Goal: Task Accomplishment & Management: Manage account settings

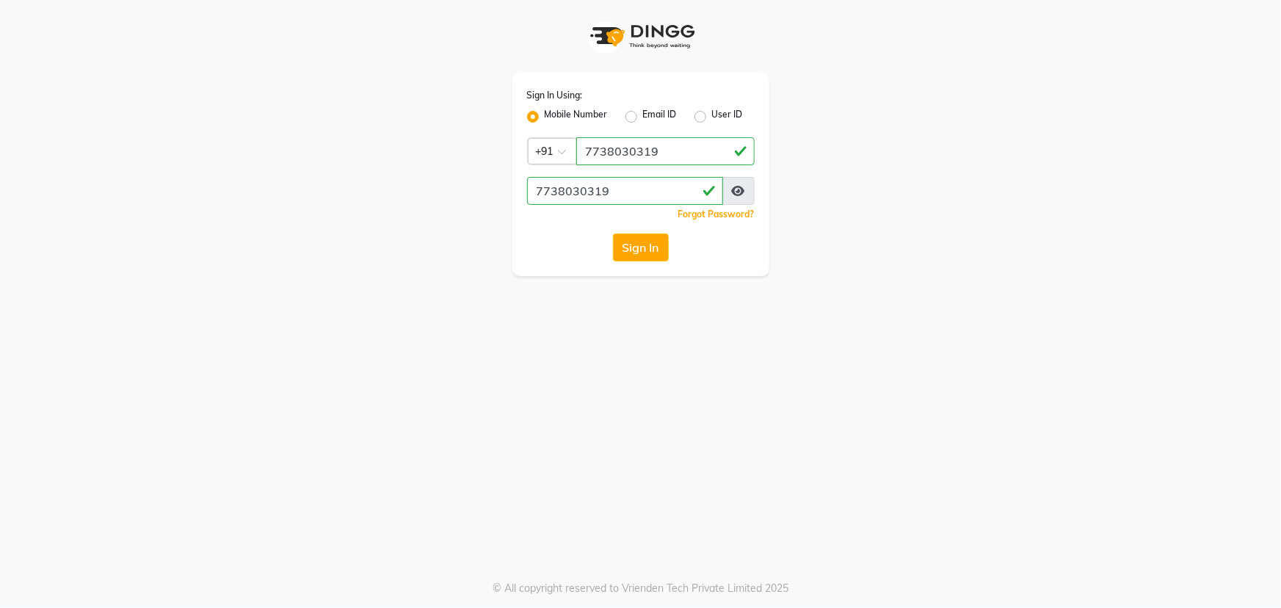
type input "7738030319"
click at [613, 233] on button "Sign In" at bounding box center [641, 247] width 56 height 28
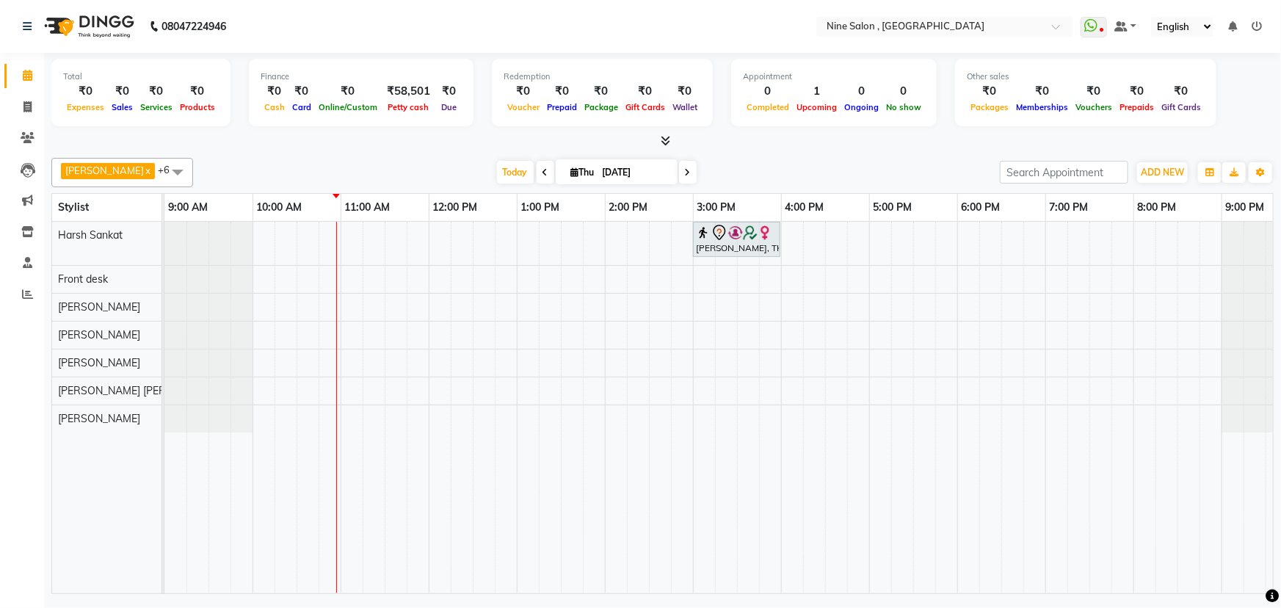
click at [537, 180] on span at bounding box center [546, 172] width 18 height 23
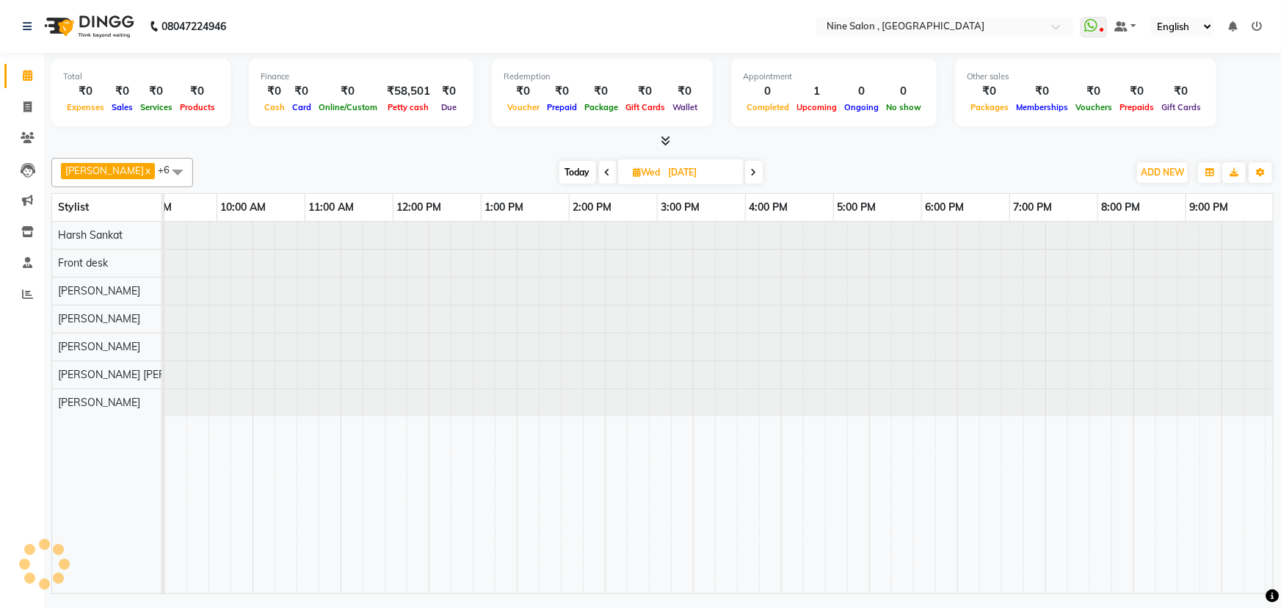
scroll to position [0, 36]
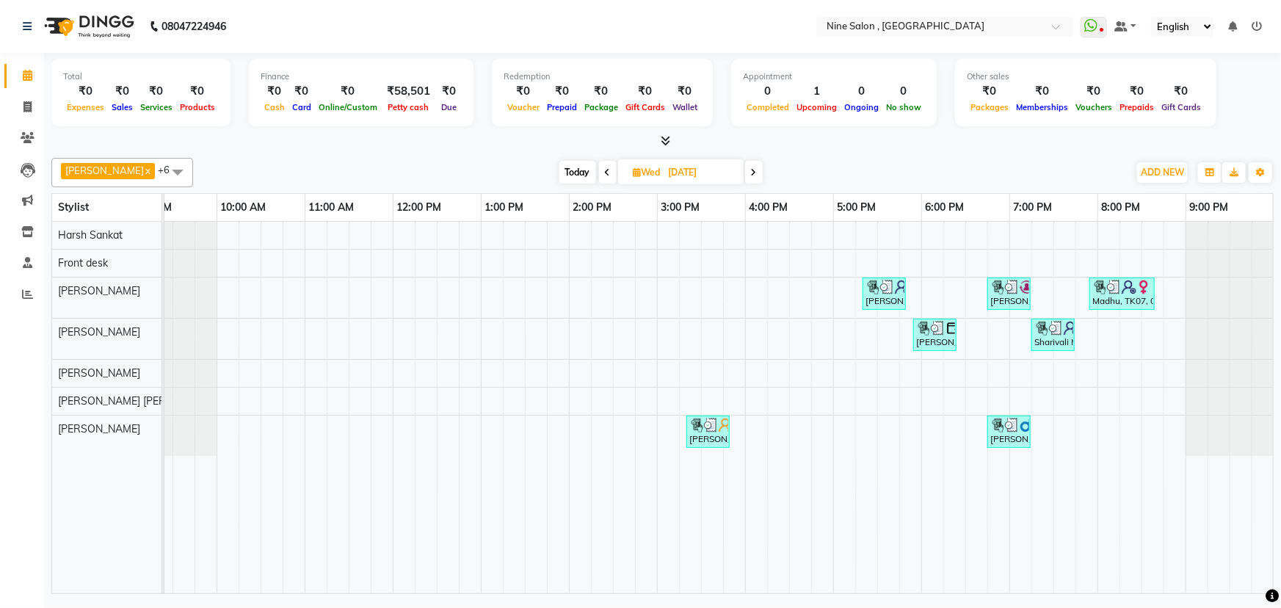
click at [599, 182] on span at bounding box center [608, 172] width 18 height 23
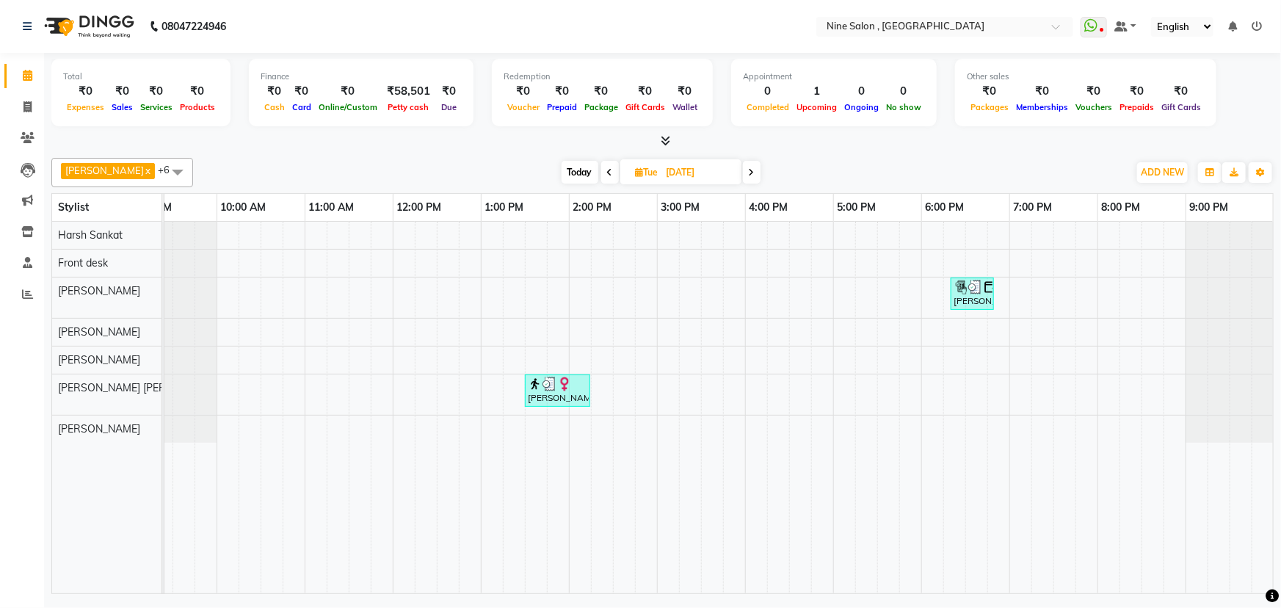
click at [601, 175] on span at bounding box center [610, 172] width 18 height 23
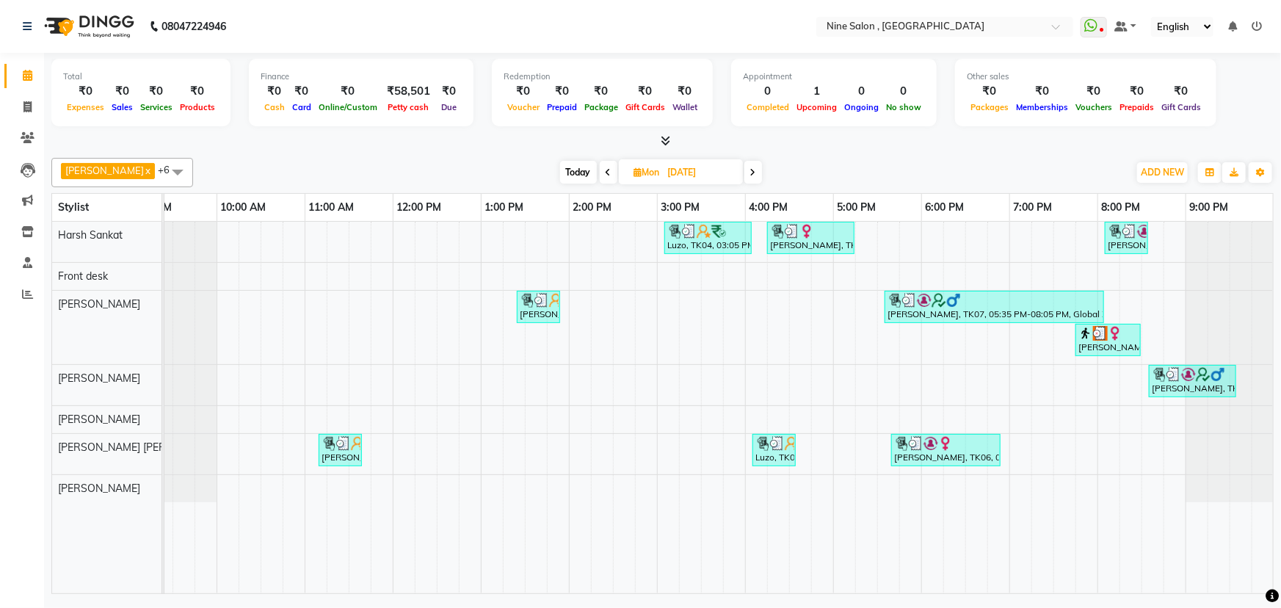
click at [600, 177] on span at bounding box center [609, 172] width 18 height 23
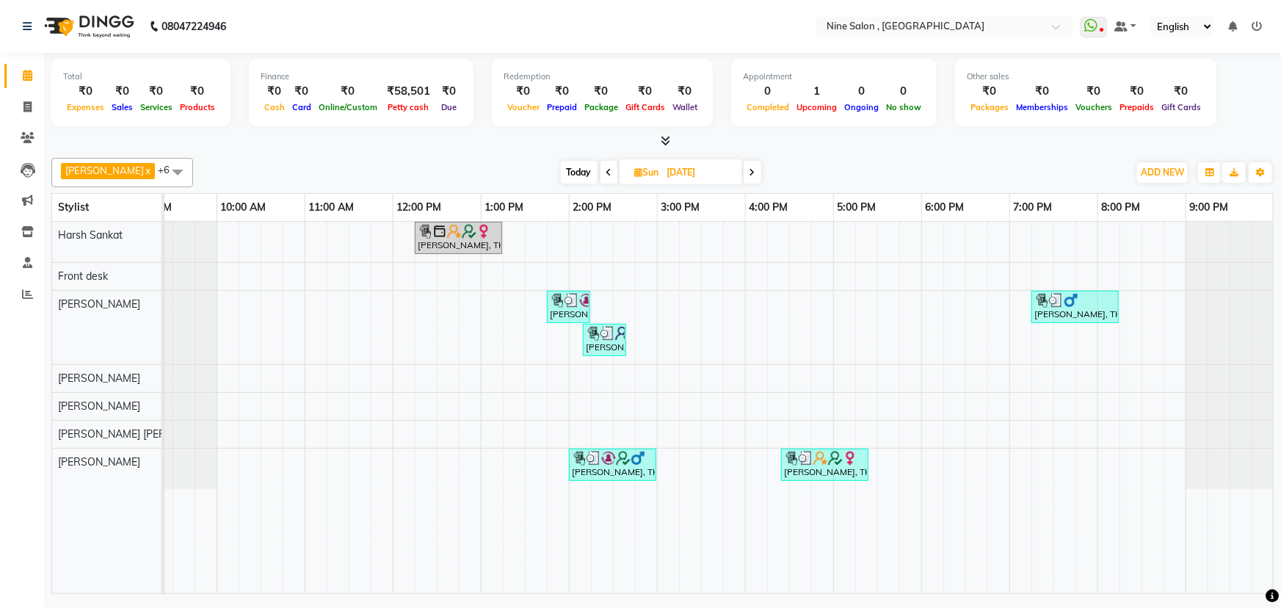
click at [600, 177] on span at bounding box center [609, 172] width 18 height 23
type input "[DATE]"
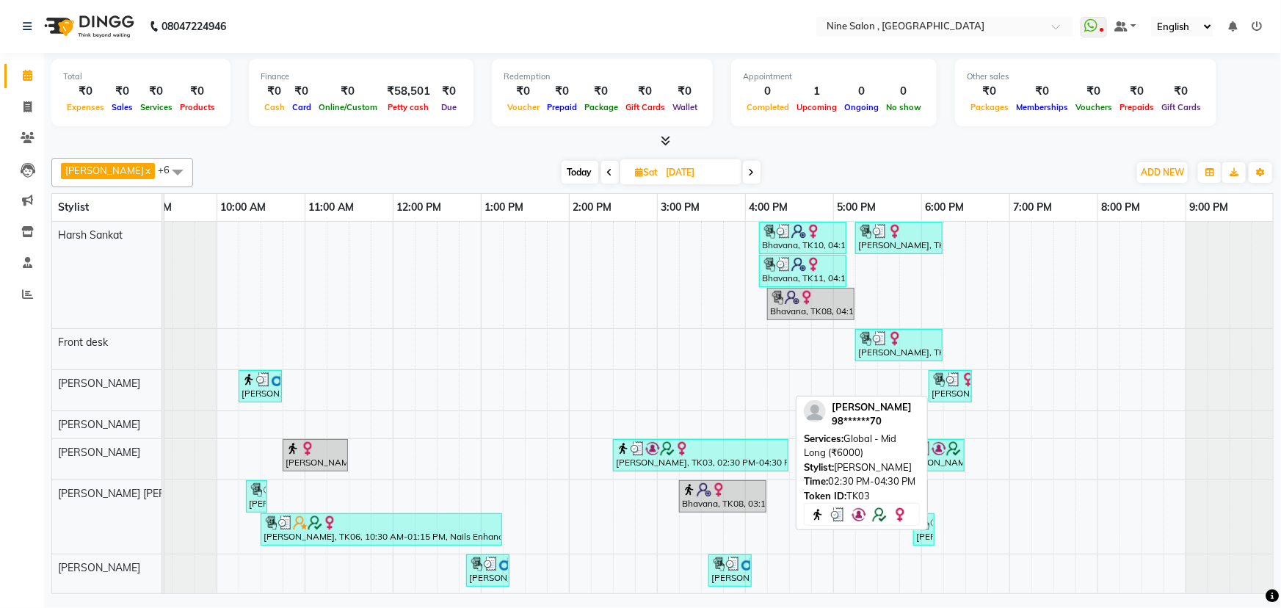
click at [769, 461] on div "[PERSON_NAME], TK03, 02:30 PM-04:30 PM, Global - Mid Long (₹6000)" at bounding box center [700, 455] width 172 height 28
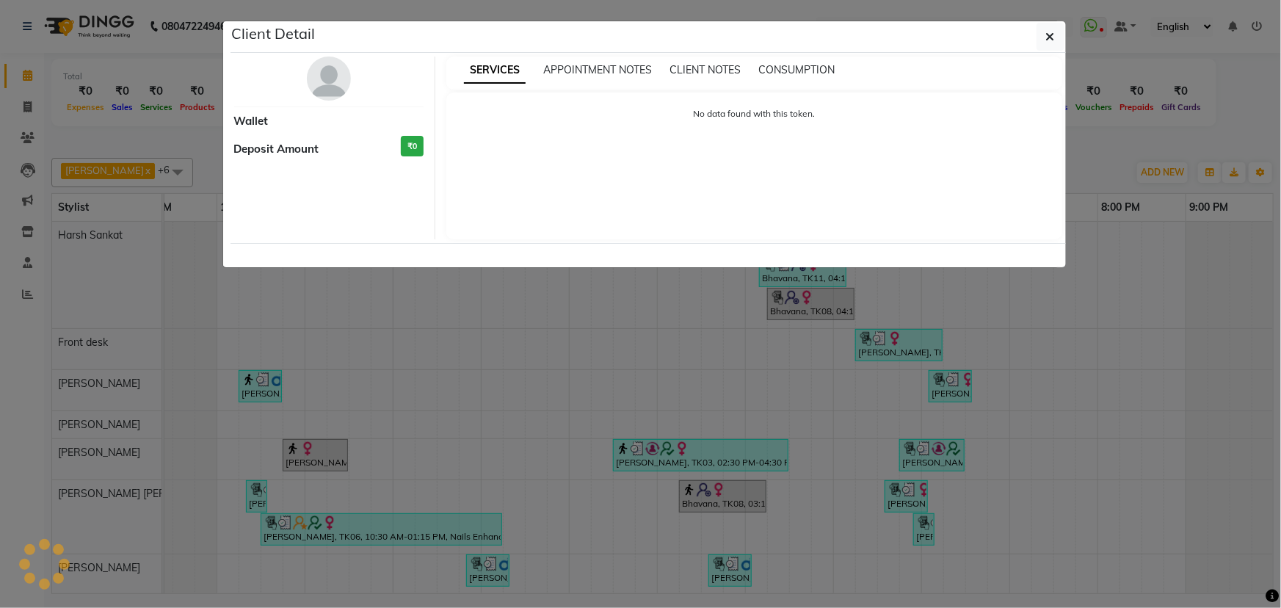
select select "3"
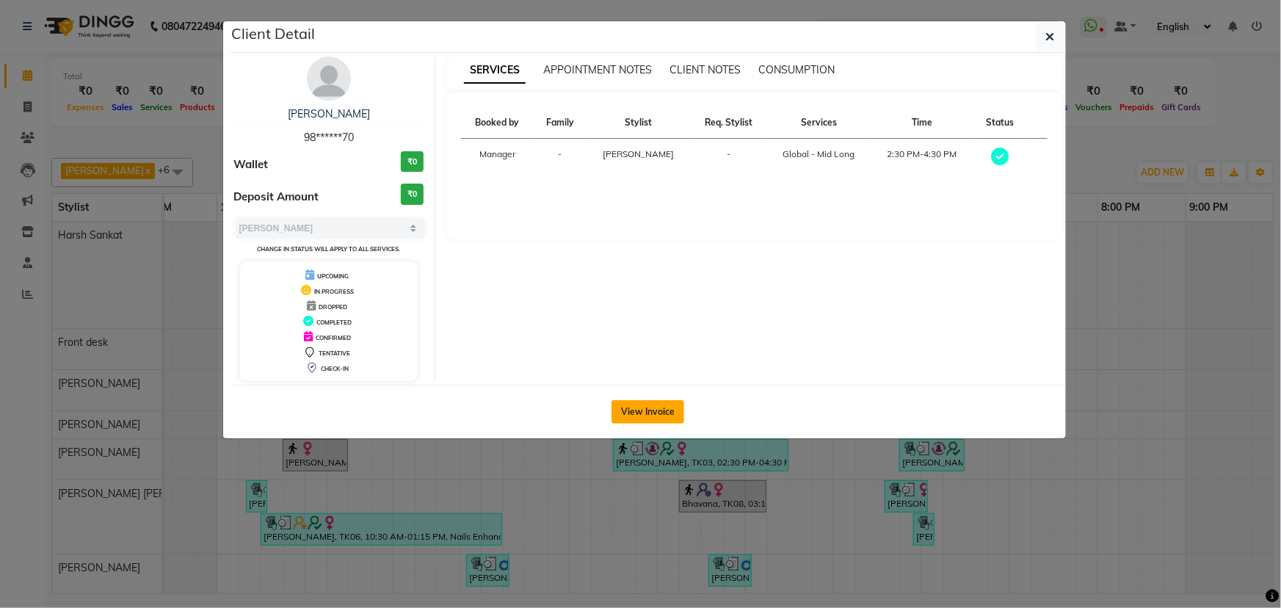
click at [654, 407] on button "View Invoice" at bounding box center [647, 411] width 73 height 23
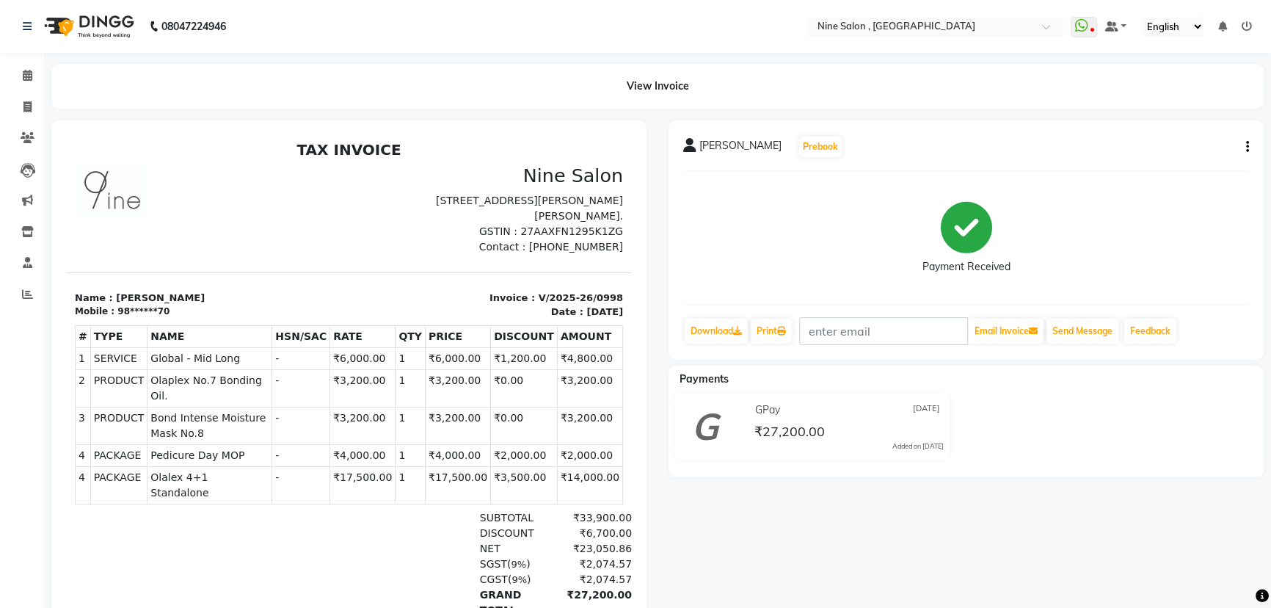
click at [68, 15] on img at bounding box center [87, 26] width 101 height 41
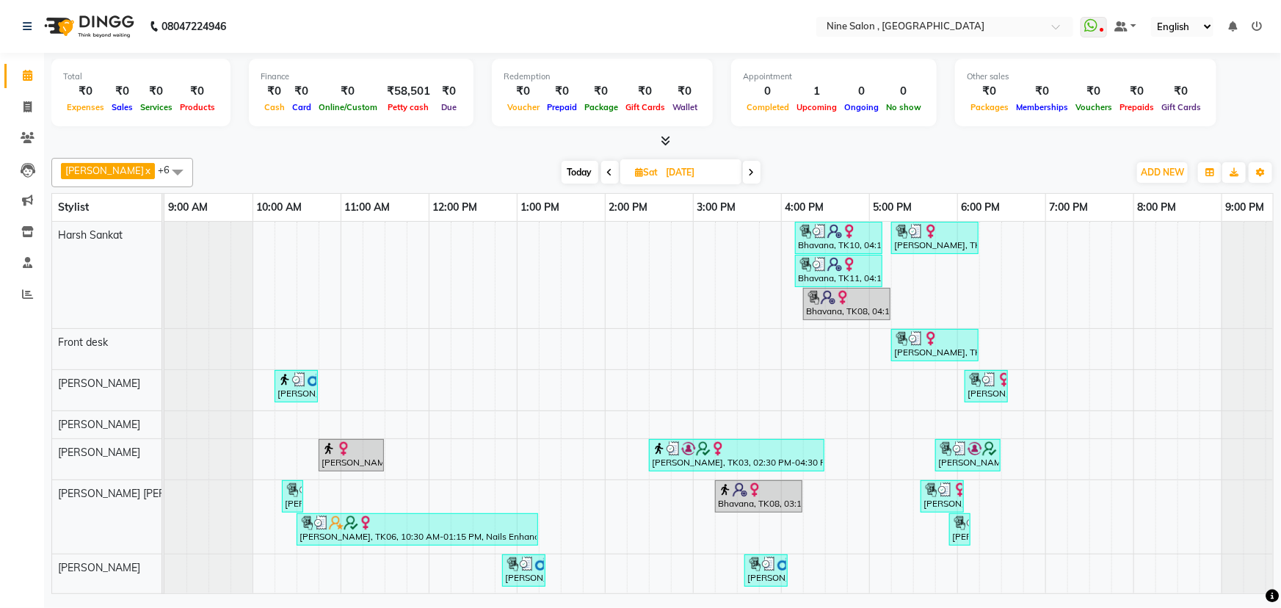
click at [576, 169] on span "Today" at bounding box center [580, 172] width 37 height 23
type input "[DATE]"
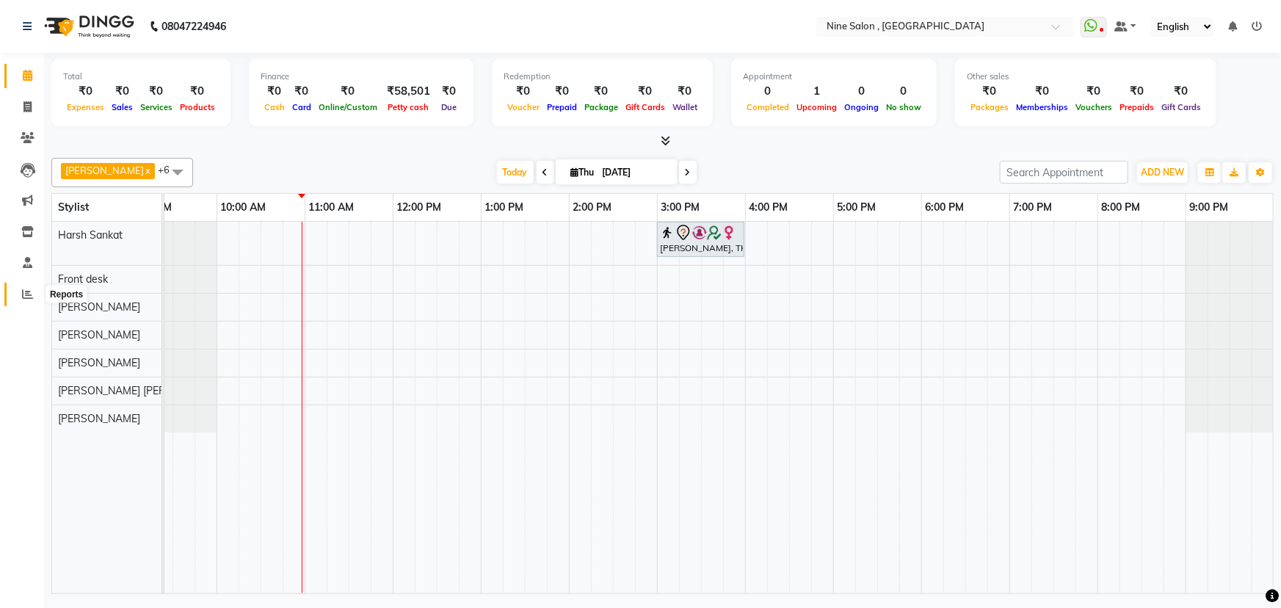
click at [26, 299] on icon at bounding box center [27, 293] width 11 height 11
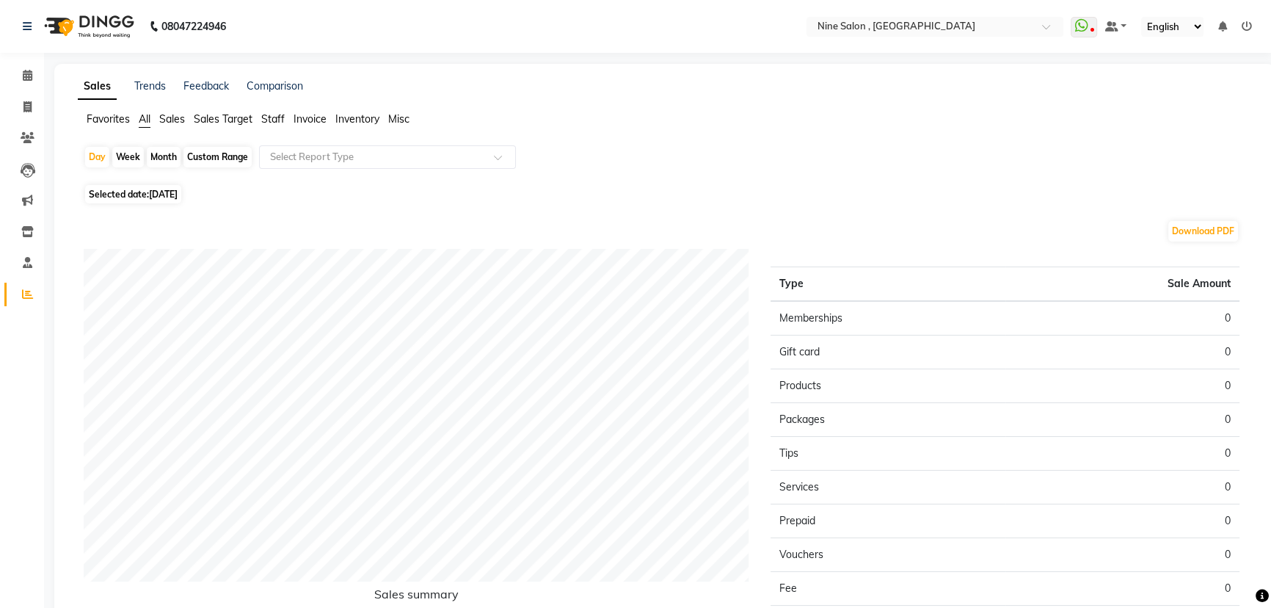
click at [214, 159] on div "Custom Range" at bounding box center [218, 157] width 68 height 21
select select "9"
select select "2025"
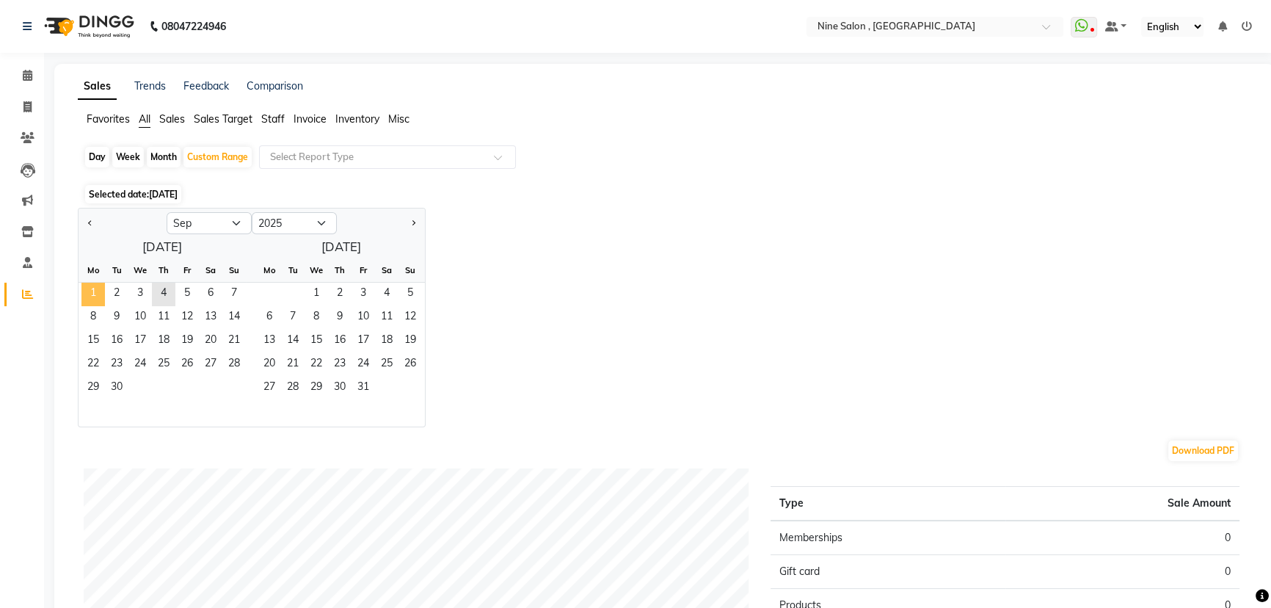
click at [87, 293] on span "1" at bounding box center [92, 294] width 23 height 23
click at [169, 296] on span "4" at bounding box center [163, 294] width 23 height 23
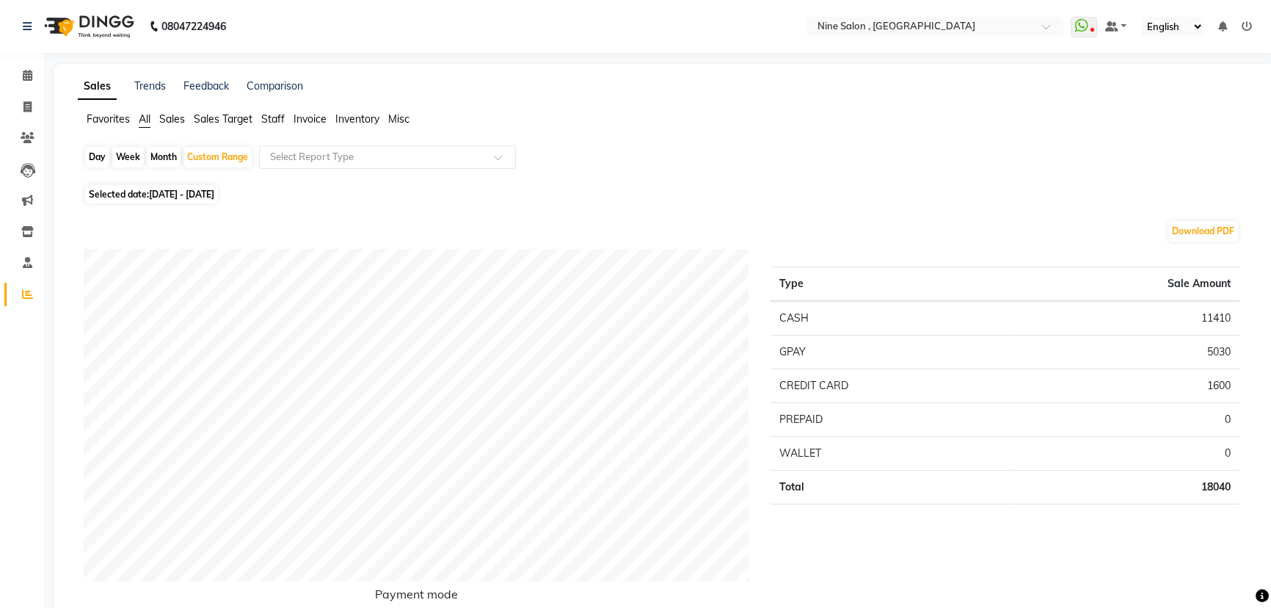
click at [72, 36] on img at bounding box center [87, 26] width 101 height 41
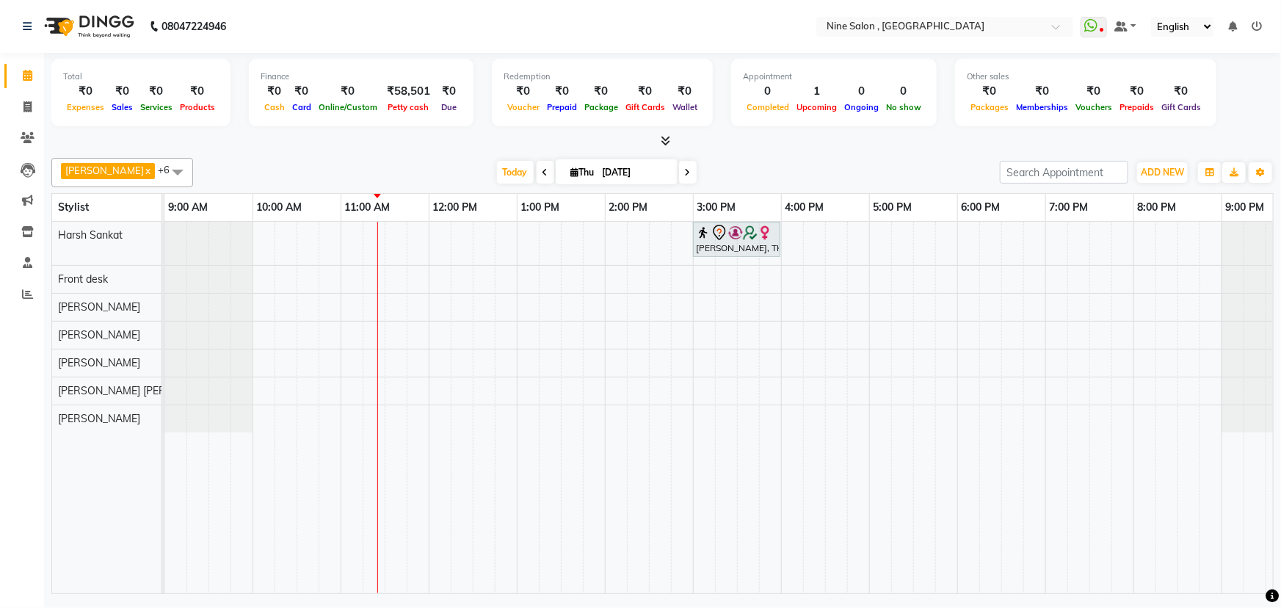
click at [685, 170] on icon at bounding box center [688, 172] width 6 height 9
type input "[DATE]"
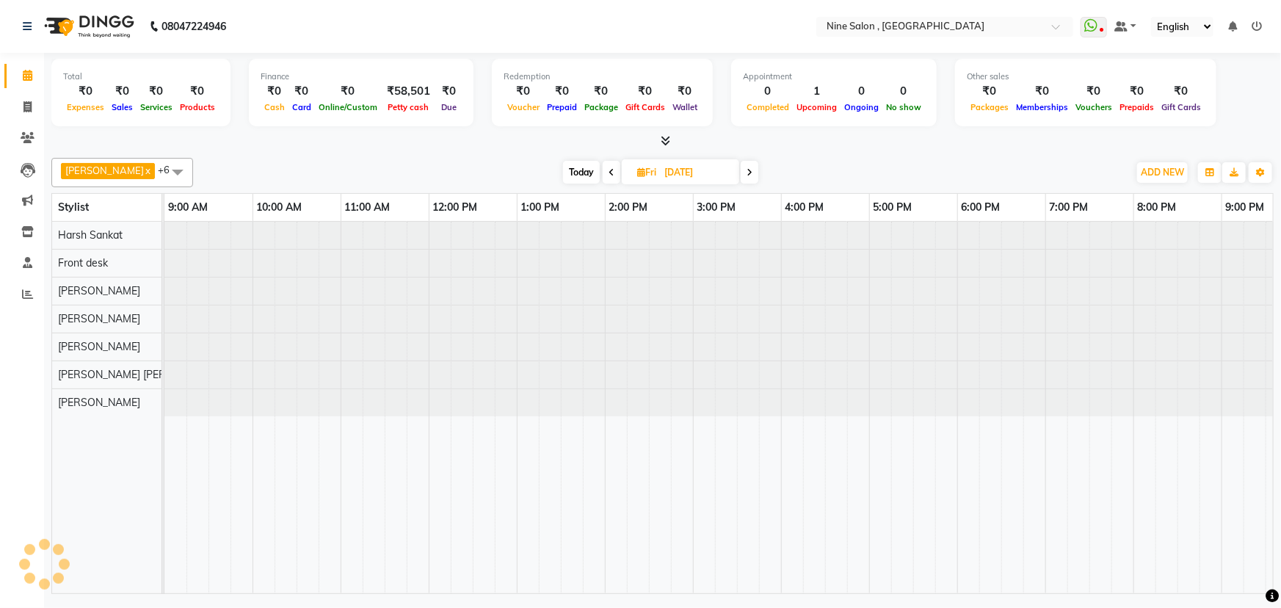
scroll to position [0, 36]
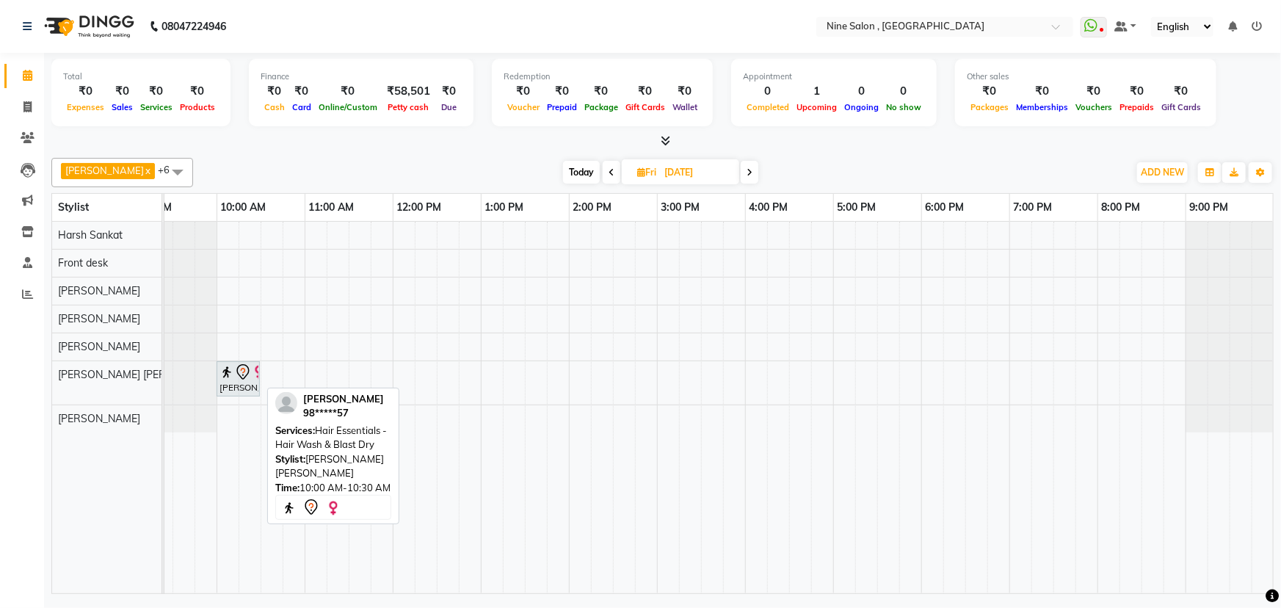
click at [239, 371] on icon at bounding box center [243, 372] width 18 height 18
select select "7"
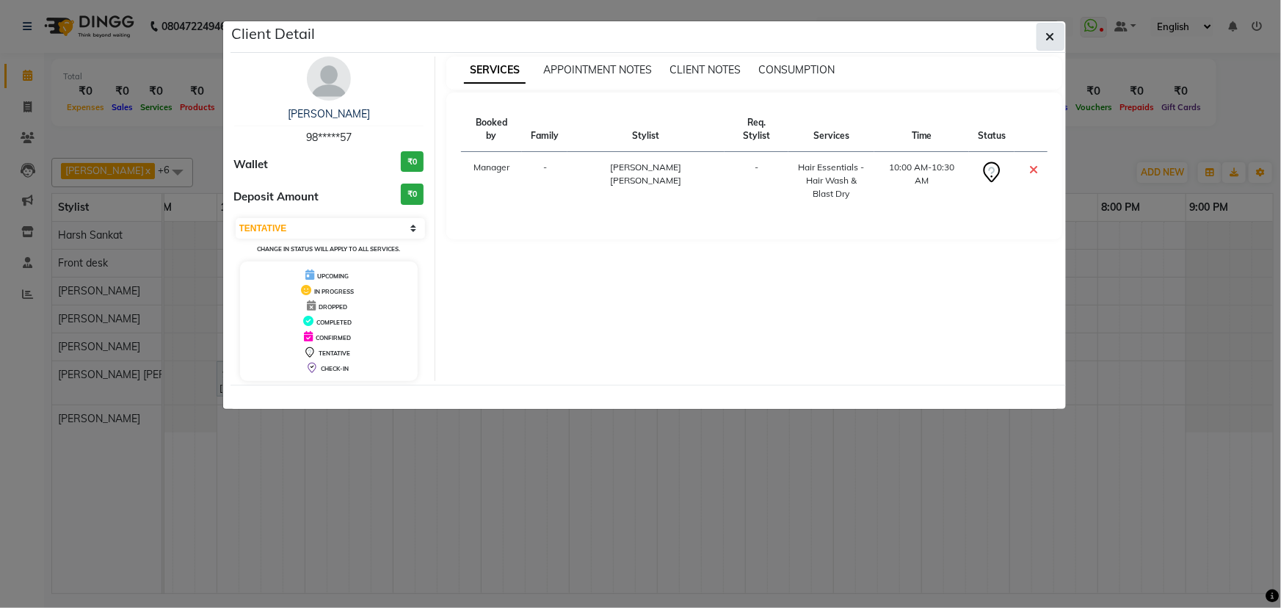
click at [1044, 32] on button "button" at bounding box center [1050, 37] width 28 height 28
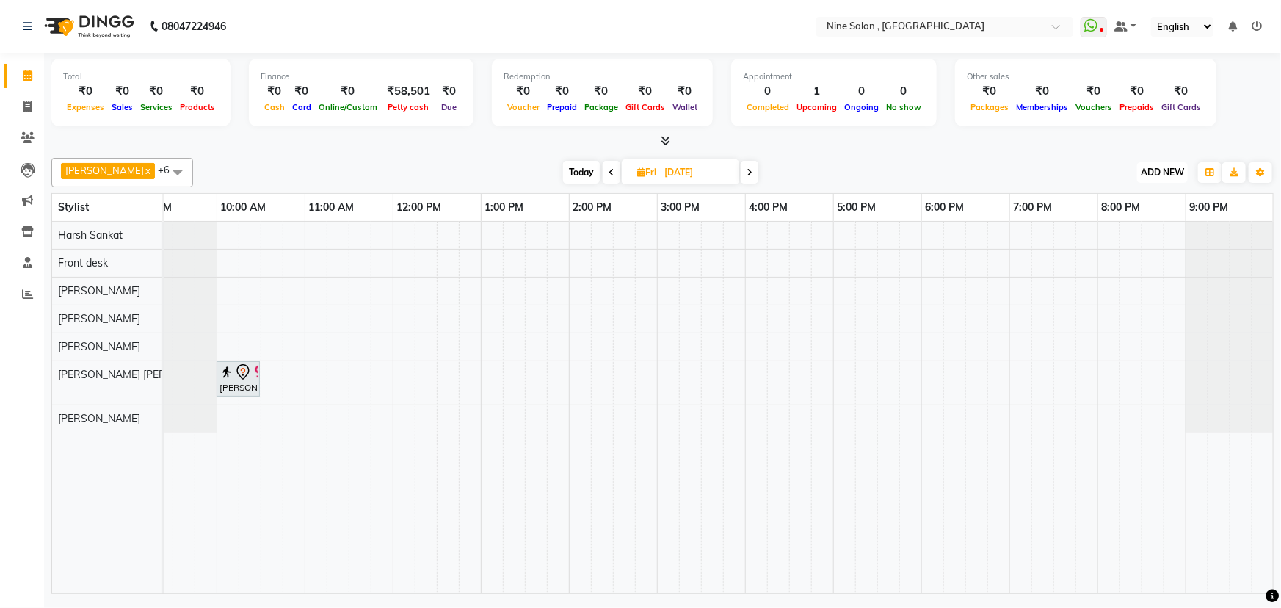
click at [1177, 174] on span "ADD NEW" at bounding box center [1162, 172] width 43 height 11
click at [1144, 238] on link "Add Expense" at bounding box center [1130, 237] width 116 height 19
select select "1"
select select "6442"
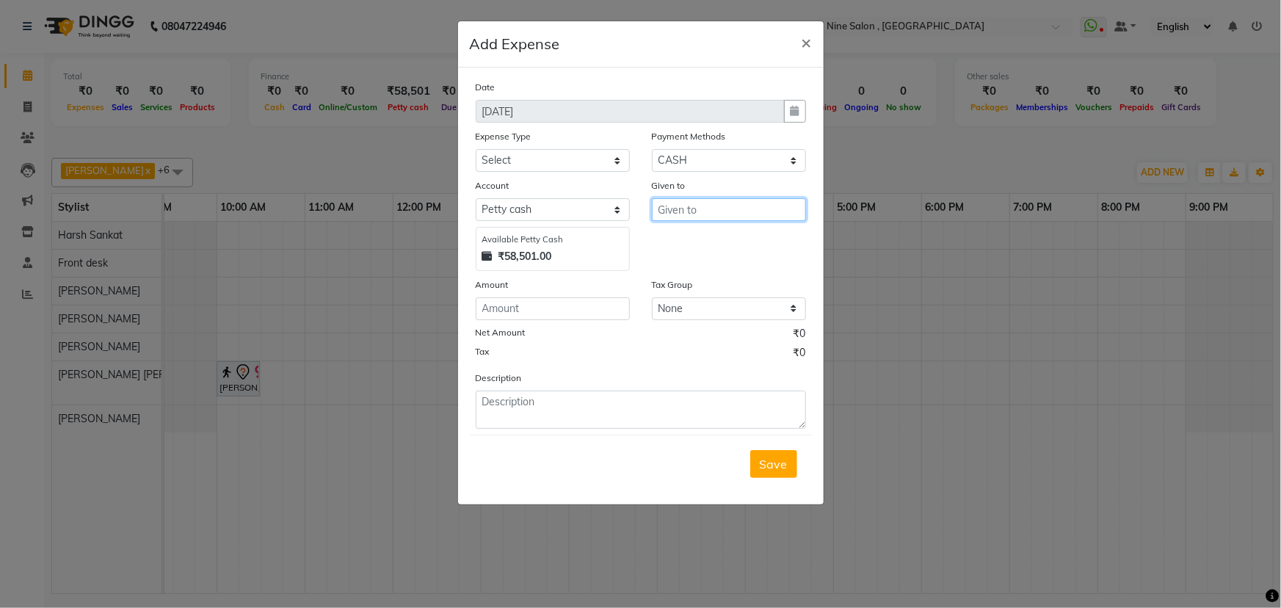
click at [697, 214] on input "text" at bounding box center [729, 209] width 154 height 23
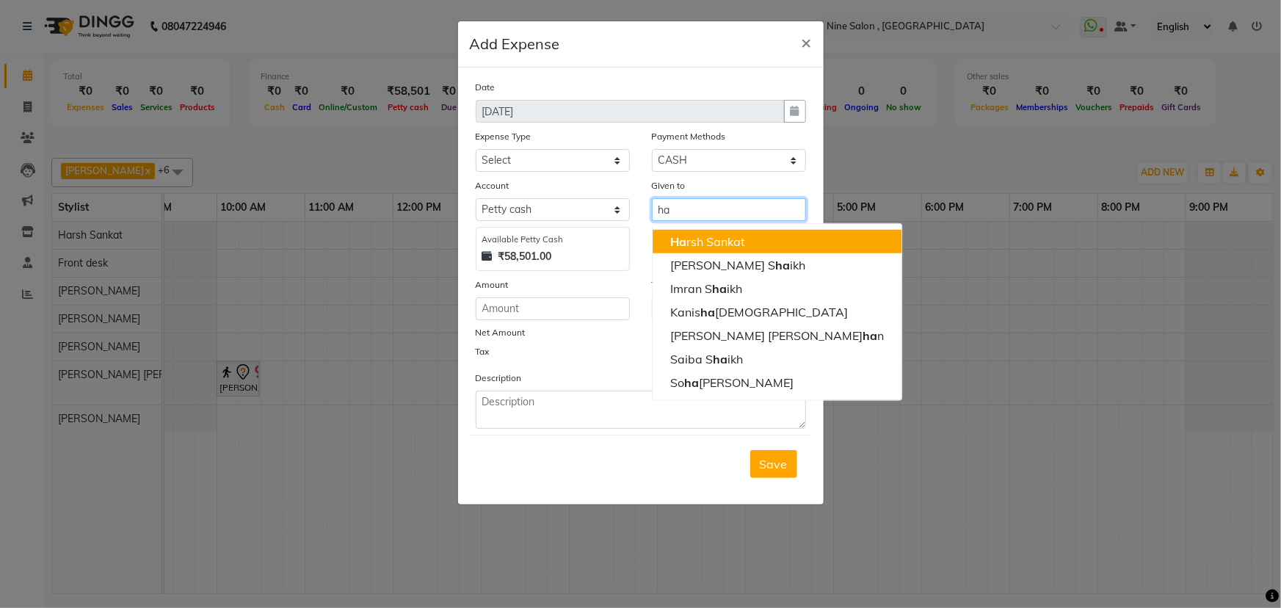
click at [705, 242] on ngb-highlight "Ha rsh Sankat" at bounding box center [707, 241] width 75 height 15
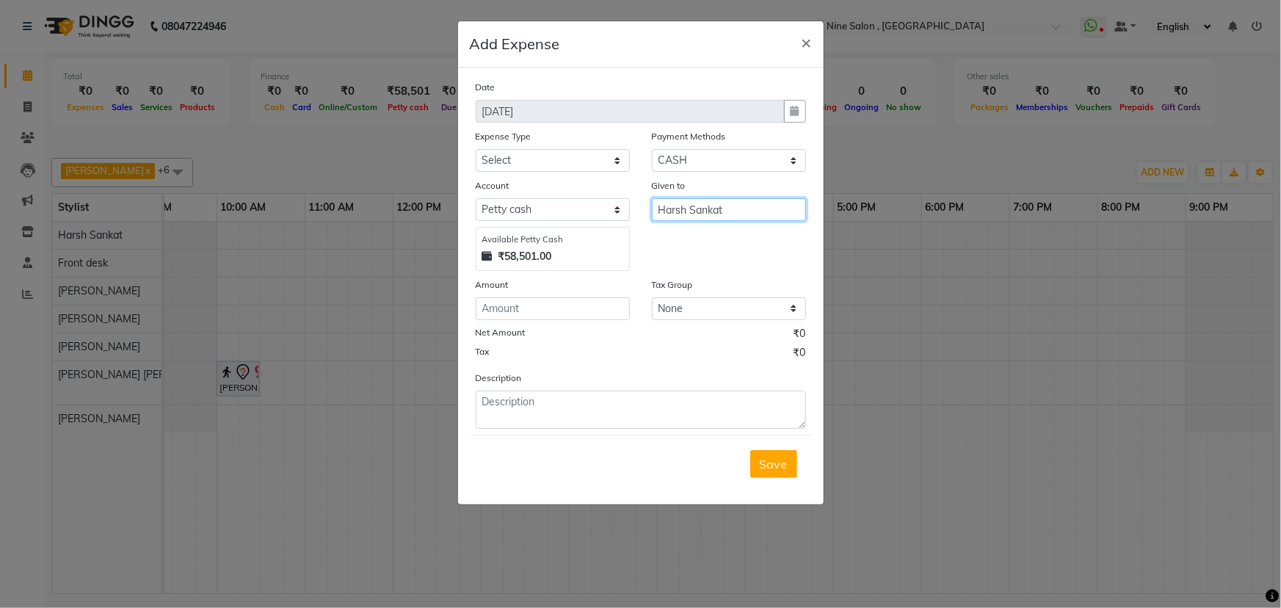
type input "Harsh Sankat"
click at [621, 156] on select "Select advance salary Advance Salary Bank charges beauty palace Car maintenance…" at bounding box center [553, 160] width 154 height 23
select select "21227"
click at [476, 150] on select "Select advance salary Advance Salary Bank charges beauty palace Car maintenance…" at bounding box center [553, 160] width 154 height 23
click at [543, 316] on input "number" at bounding box center [553, 308] width 154 height 23
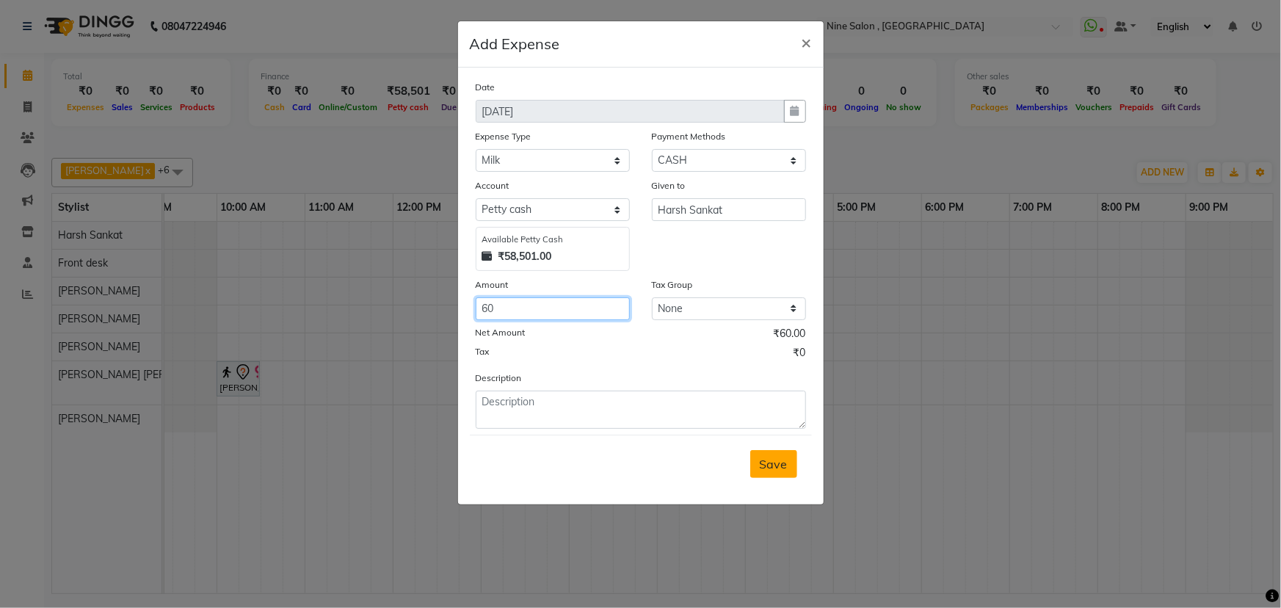
type input "60"
click at [774, 464] on span "Save" at bounding box center [774, 464] width 28 height 15
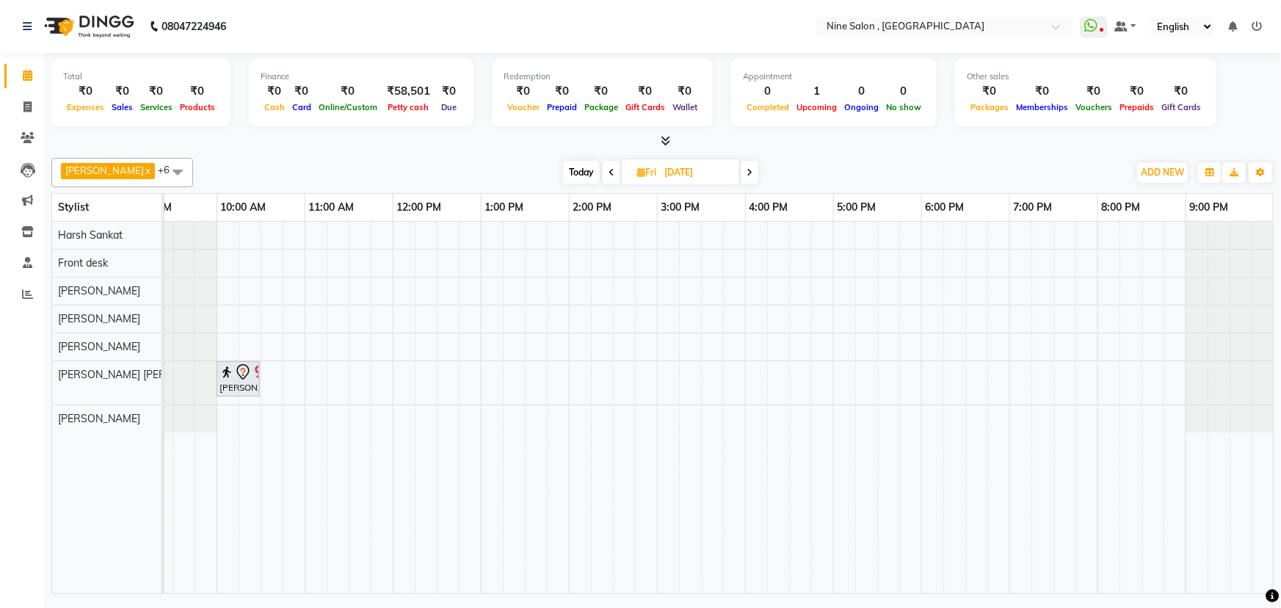
click at [570, 173] on span "Today" at bounding box center [581, 172] width 37 height 23
type input "[DATE]"
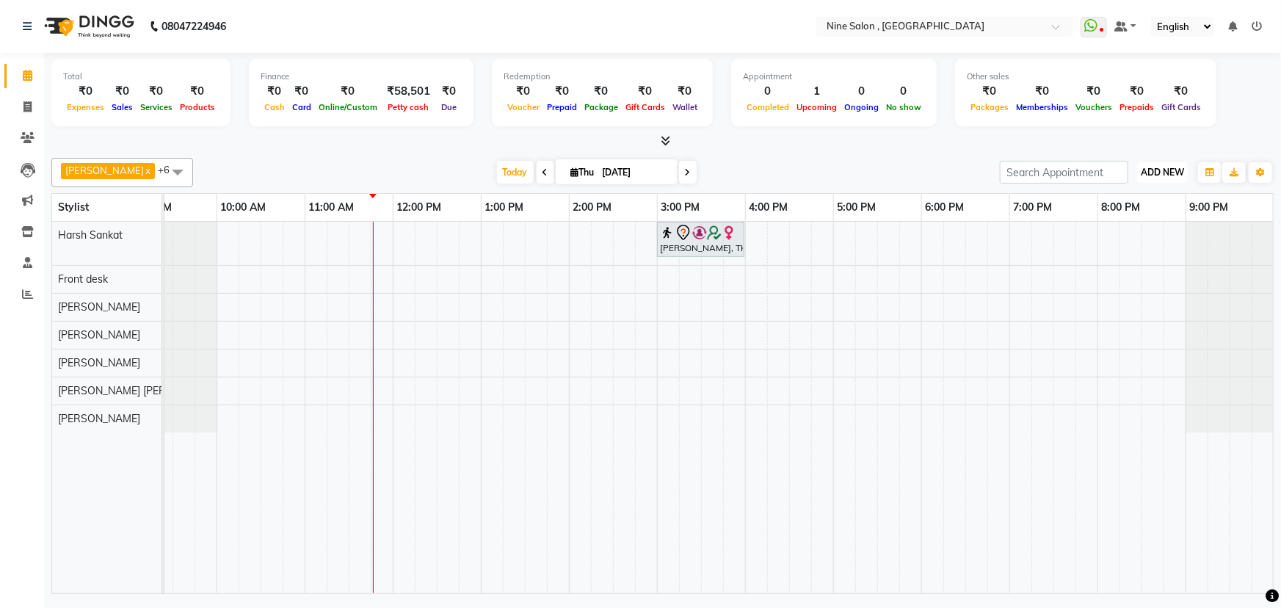
click at [1155, 167] on span "ADD NEW" at bounding box center [1162, 172] width 43 height 11
click at [1130, 234] on link "Add Expense" at bounding box center [1130, 237] width 116 height 19
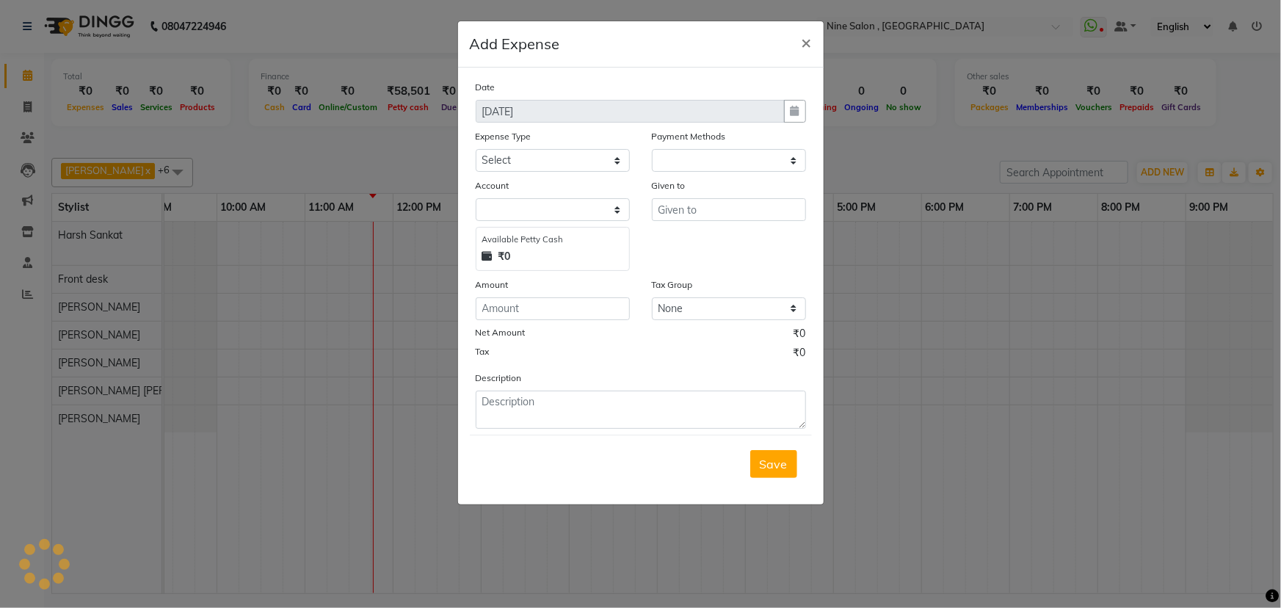
select select "1"
select select "6442"
click at [550, 156] on select "Select advance salary Advance Salary Bank charges beauty palace Car maintenance…" at bounding box center [553, 160] width 154 height 23
select select "21227"
click at [476, 150] on select "Select advance salary Advance Salary Bank charges beauty palace Car maintenance…" at bounding box center [553, 160] width 154 height 23
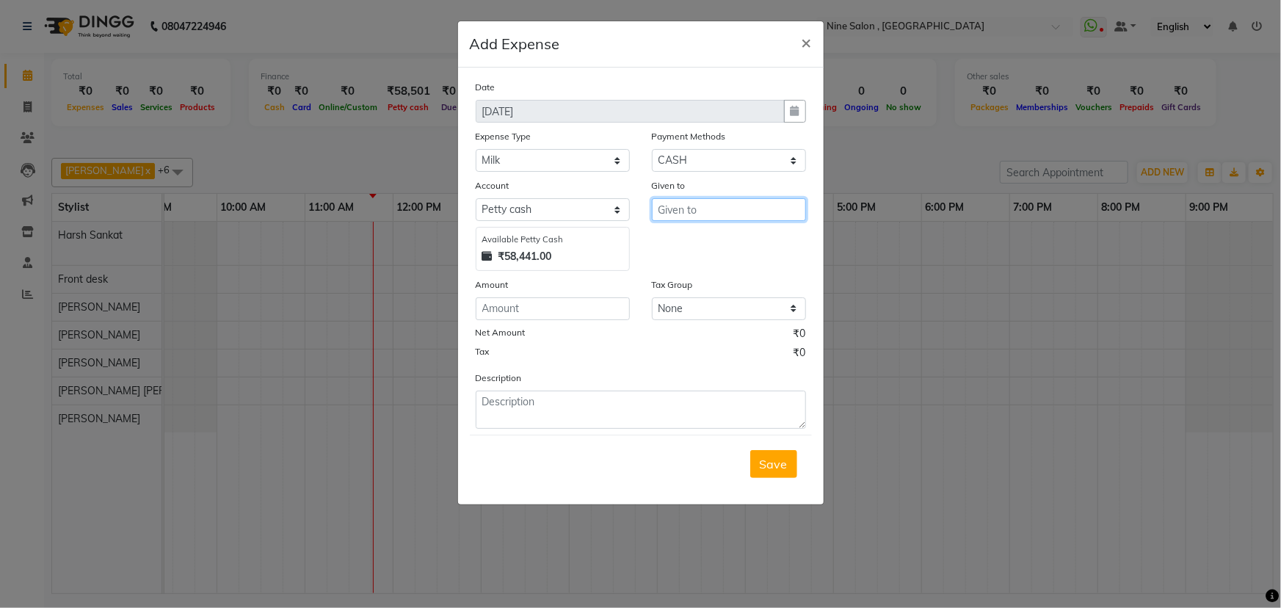
click at [672, 206] on input "text" at bounding box center [729, 209] width 154 height 23
click at [677, 238] on span "Har" at bounding box center [680, 241] width 21 height 15
type input "Harsh Sankat"
click at [568, 310] on input "number" at bounding box center [553, 308] width 154 height 23
type input "60"
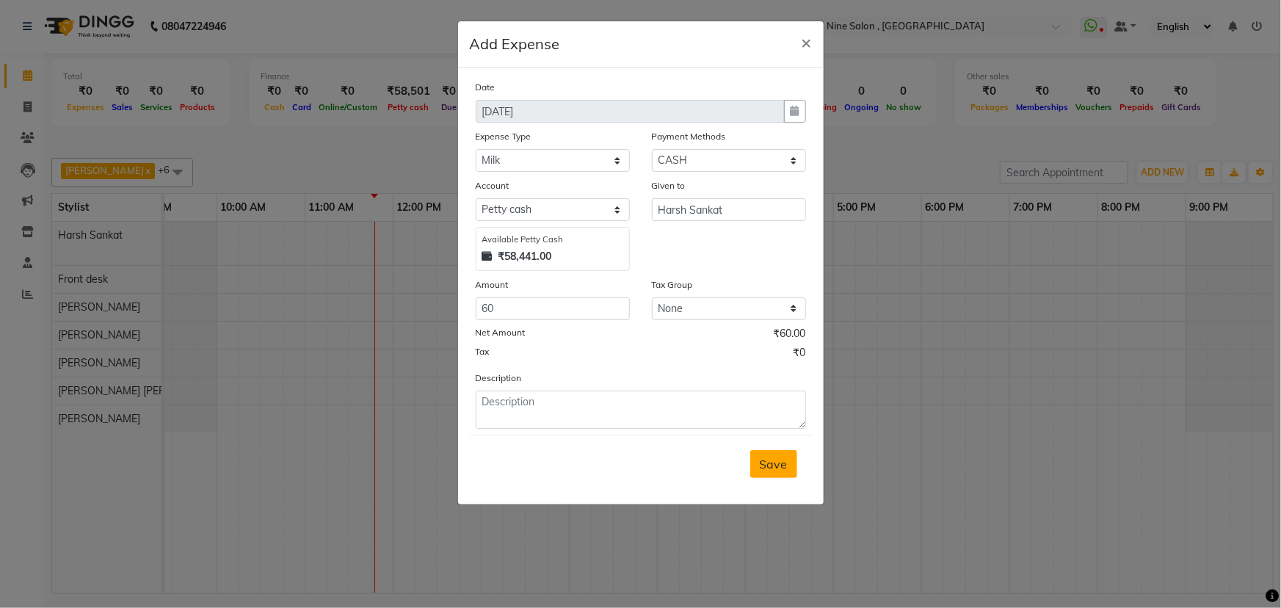
click at [774, 461] on span "Save" at bounding box center [774, 464] width 28 height 15
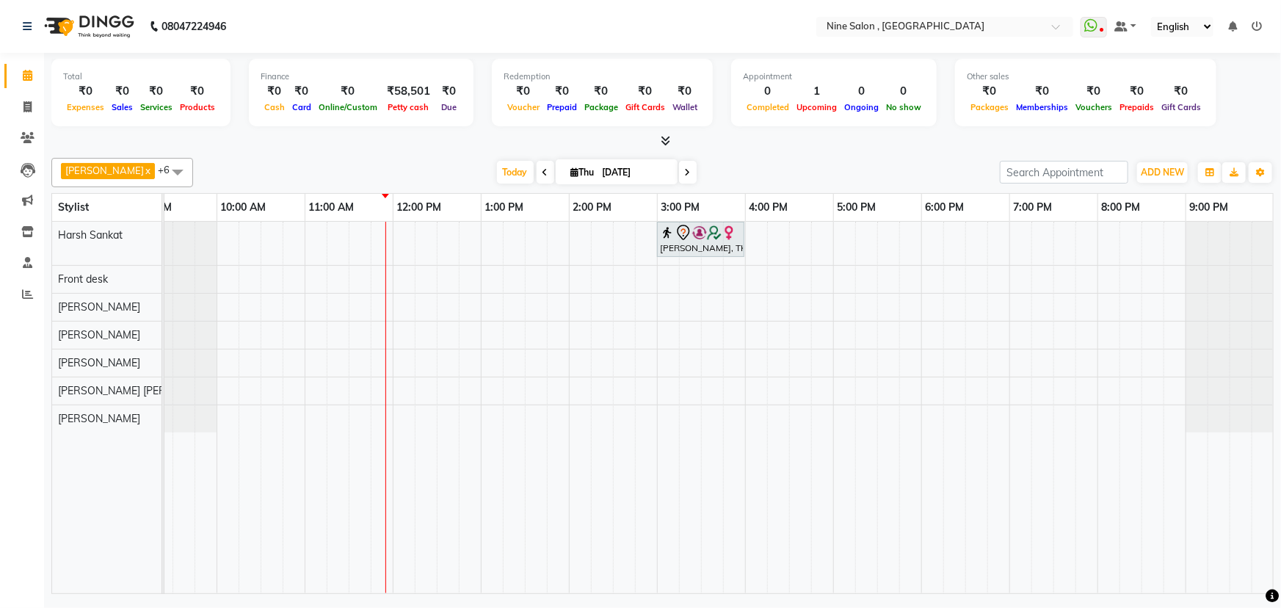
click at [679, 168] on span at bounding box center [688, 172] width 18 height 23
type input "[DATE]"
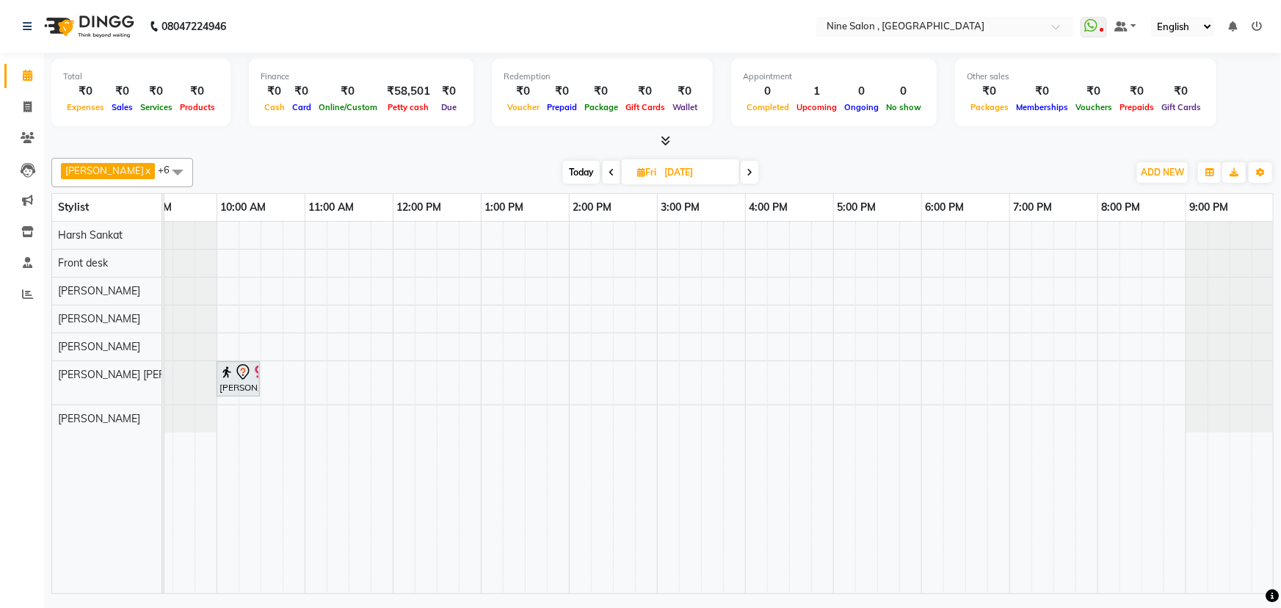
click at [292, 390] on div "[PERSON_NAME], 10:00 AM-10:30 AM, Hair Essentials - Hair Wash & Blast Dry" at bounding box center [700, 407] width 1145 height 371
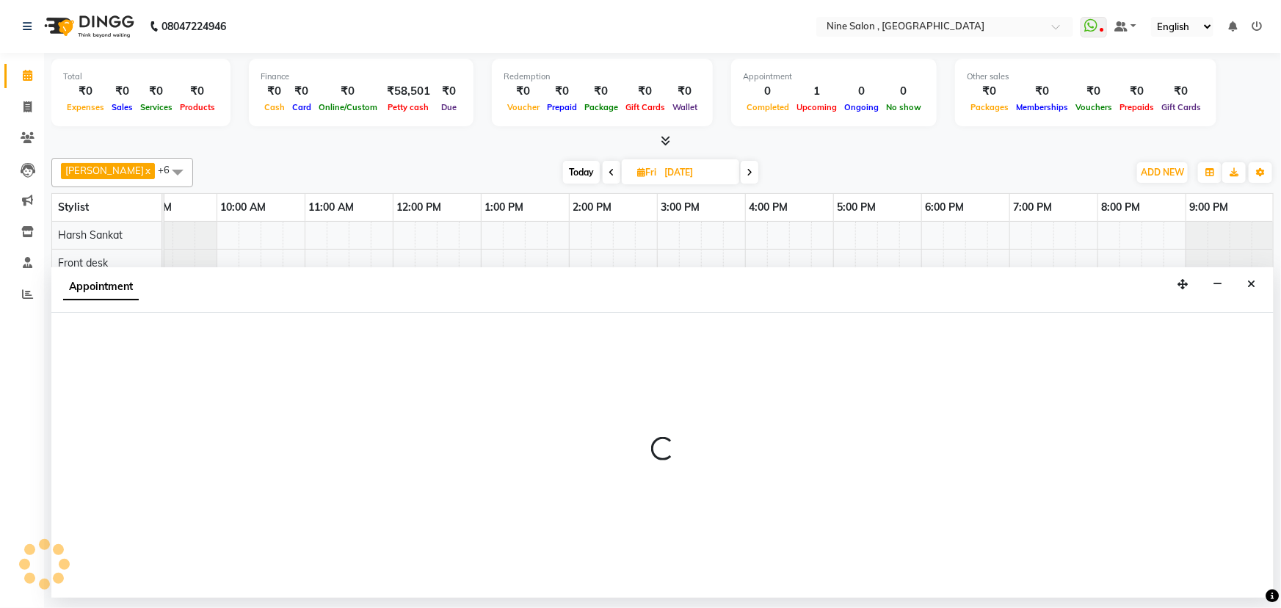
select select "83991"
select select "645"
select select "tentative"
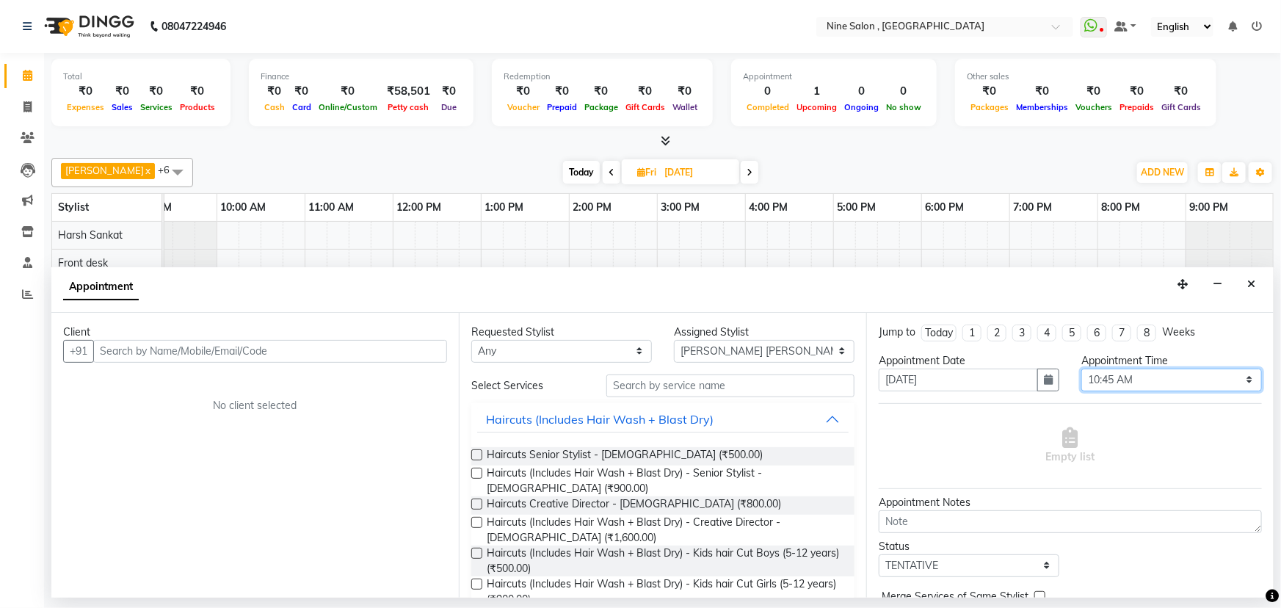
click at [1127, 375] on select "Select 10:00 AM 10:15 AM 10:30 AM 10:45 AM 11:00 AM 11:15 AM 11:30 AM 11:45 AM …" at bounding box center [1171, 379] width 181 height 23
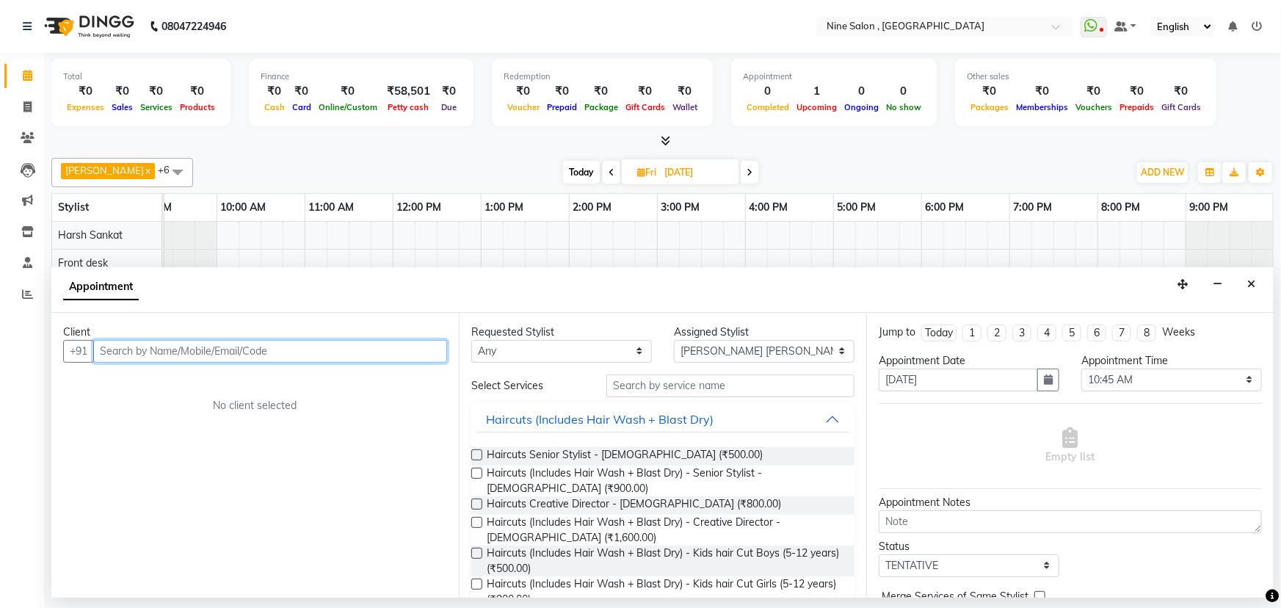
click at [229, 352] on input "text" at bounding box center [270, 351] width 354 height 23
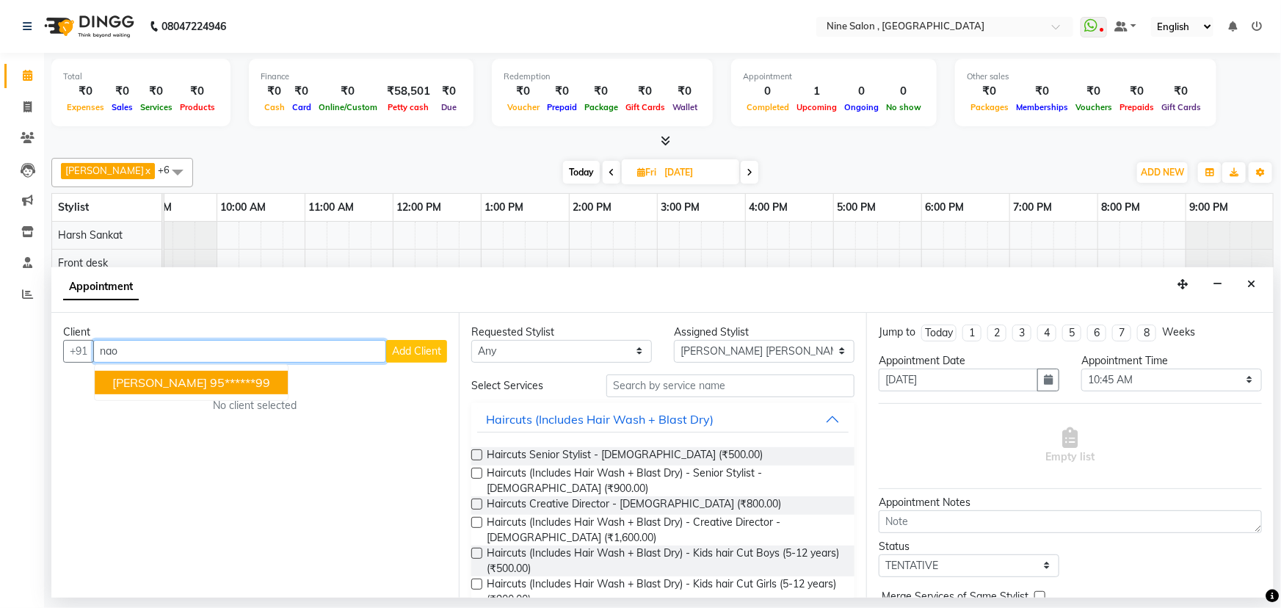
click at [210, 382] on ngb-highlight "95******99" at bounding box center [240, 382] width 60 height 15
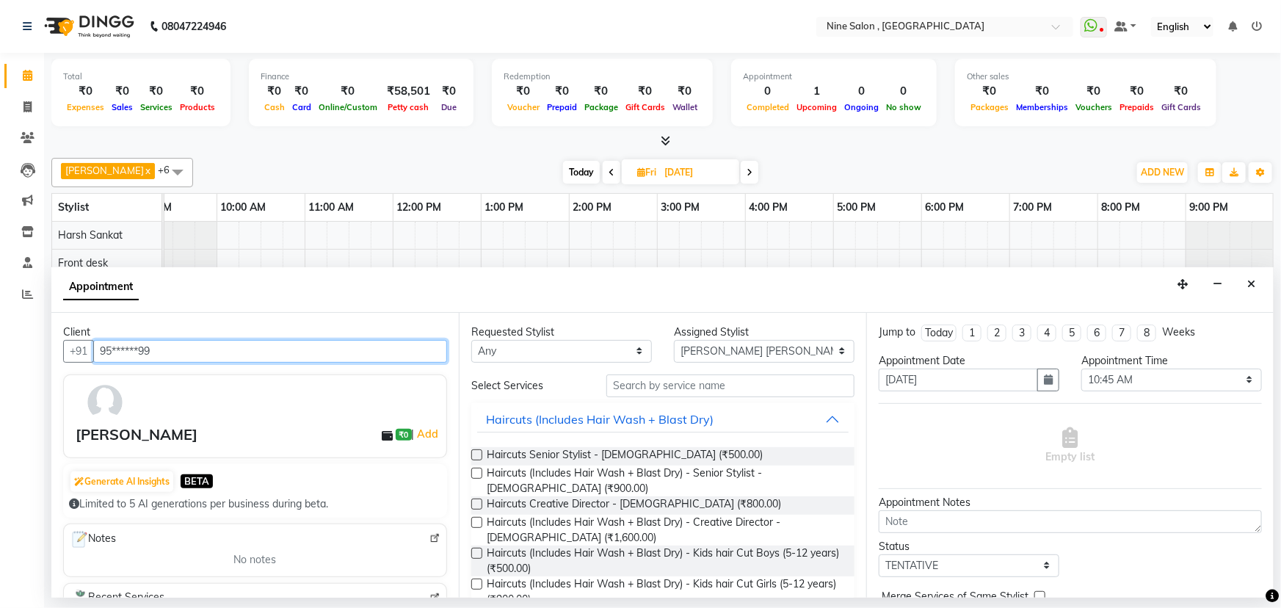
type input "95******99"
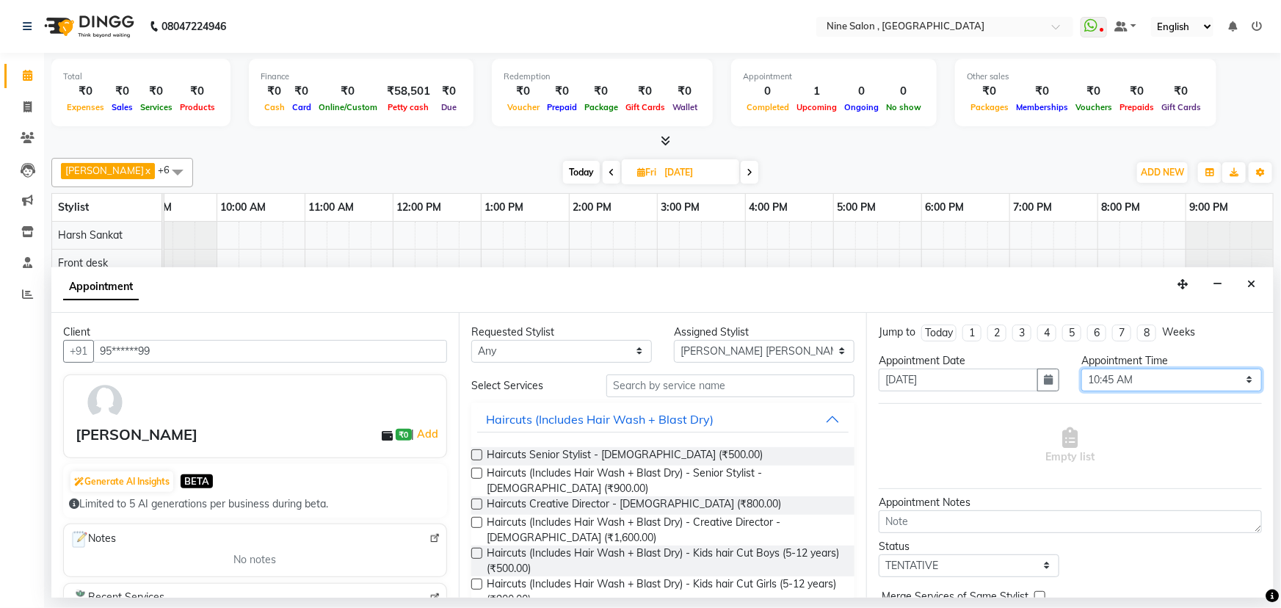
click at [1115, 379] on select "Select 10:00 AM 10:15 AM 10:30 AM 10:45 AM 11:00 AM 11:15 AM 11:30 AM 11:45 AM …" at bounding box center [1171, 379] width 181 height 23
click at [1171, 373] on select "Select 10:00 AM 10:15 AM 10:30 AM 10:45 AM 11:00 AM 11:15 AM 11:30 AM 11:45 AM …" at bounding box center [1171, 379] width 181 height 23
click at [1237, 375] on select "Select 10:00 AM 10:15 AM 10:30 AM 10:45 AM 11:00 AM 11:15 AM 11:30 AM 11:45 AM …" at bounding box center [1171, 379] width 181 height 23
click at [1241, 375] on select "Select 10:00 AM 10:15 AM 10:30 AM 10:45 AM 11:00 AM 11:15 AM 11:30 AM 11:45 AM …" at bounding box center [1171, 379] width 181 height 23
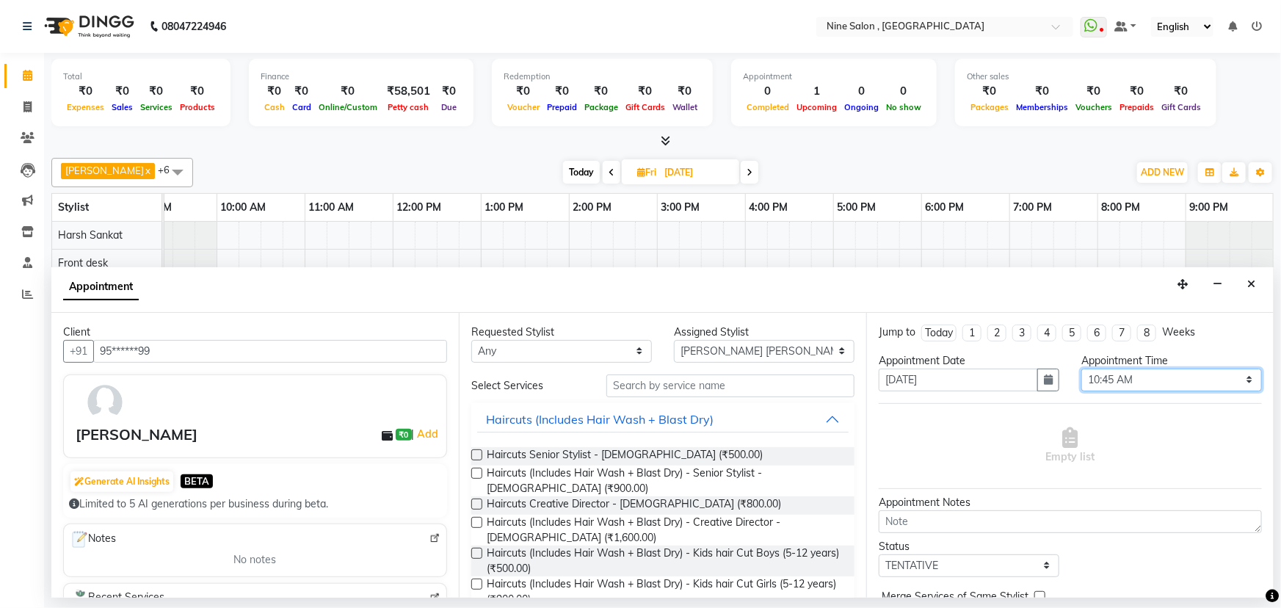
click at [1241, 375] on select "Select 10:00 AM 10:15 AM 10:30 AM 10:45 AM 11:00 AM 11:15 AM 11:30 AM 11:45 AM …" at bounding box center [1171, 379] width 181 height 23
click at [1254, 291] on button "Close" at bounding box center [1251, 284] width 21 height 23
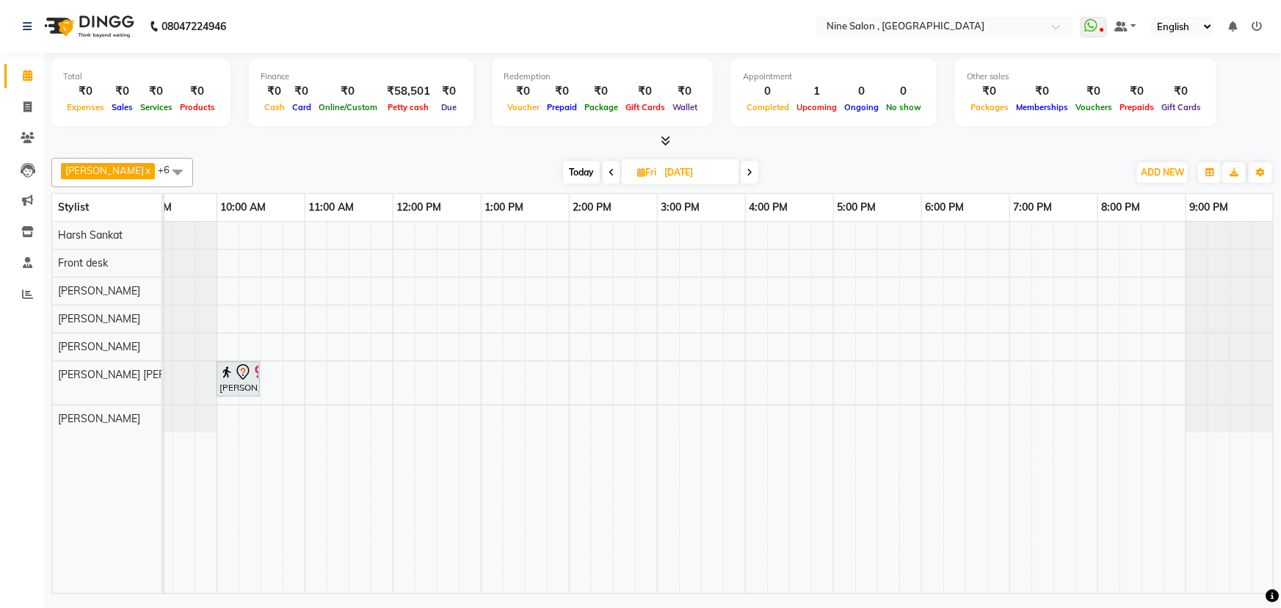
click at [741, 178] on span at bounding box center [750, 172] width 18 height 23
click at [601, 178] on span at bounding box center [610, 172] width 18 height 23
click at [603, 178] on span at bounding box center [612, 172] width 18 height 23
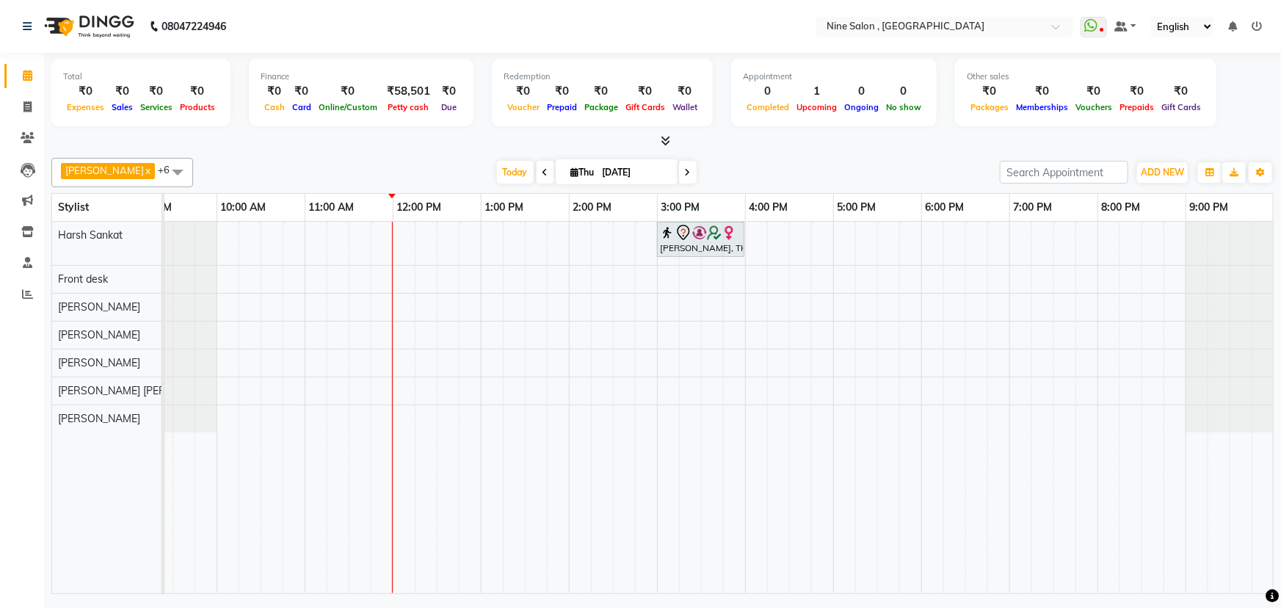
click at [682, 172] on span at bounding box center [688, 172] width 18 height 23
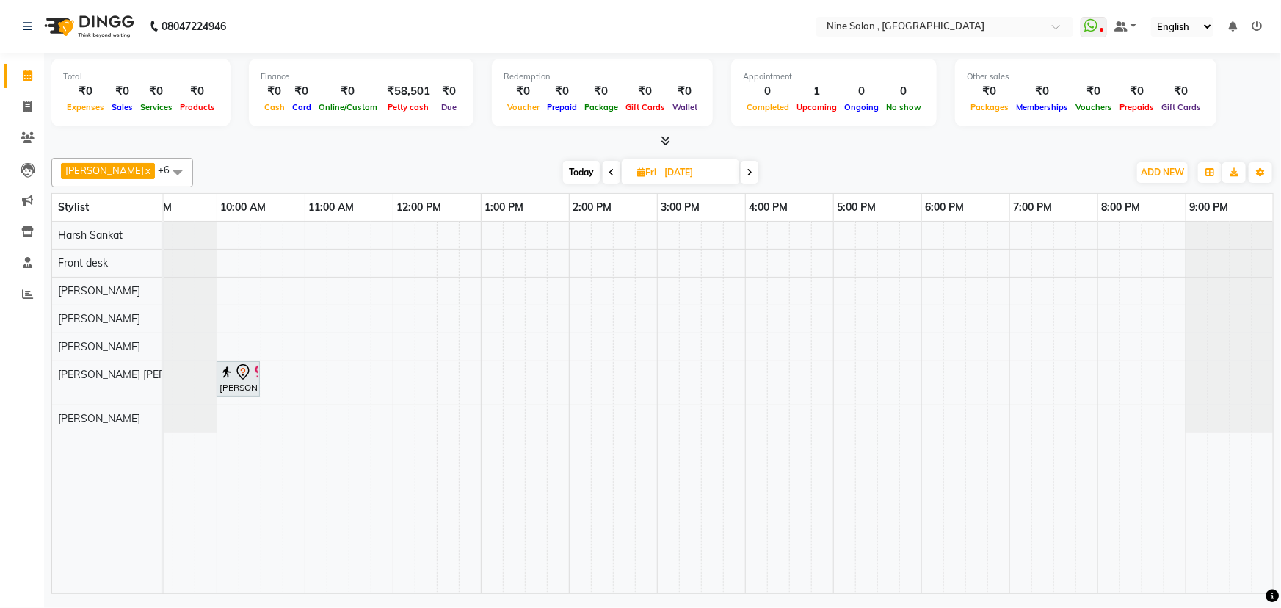
click at [741, 175] on span at bounding box center [750, 172] width 18 height 23
click at [743, 172] on span at bounding box center [752, 172] width 18 height 23
click at [749, 174] on icon at bounding box center [752, 172] width 6 height 9
click at [750, 174] on icon at bounding box center [753, 172] width 6 height 9
click at [749, 174] on icon at bounding box center [752, 172] width 6 height 9
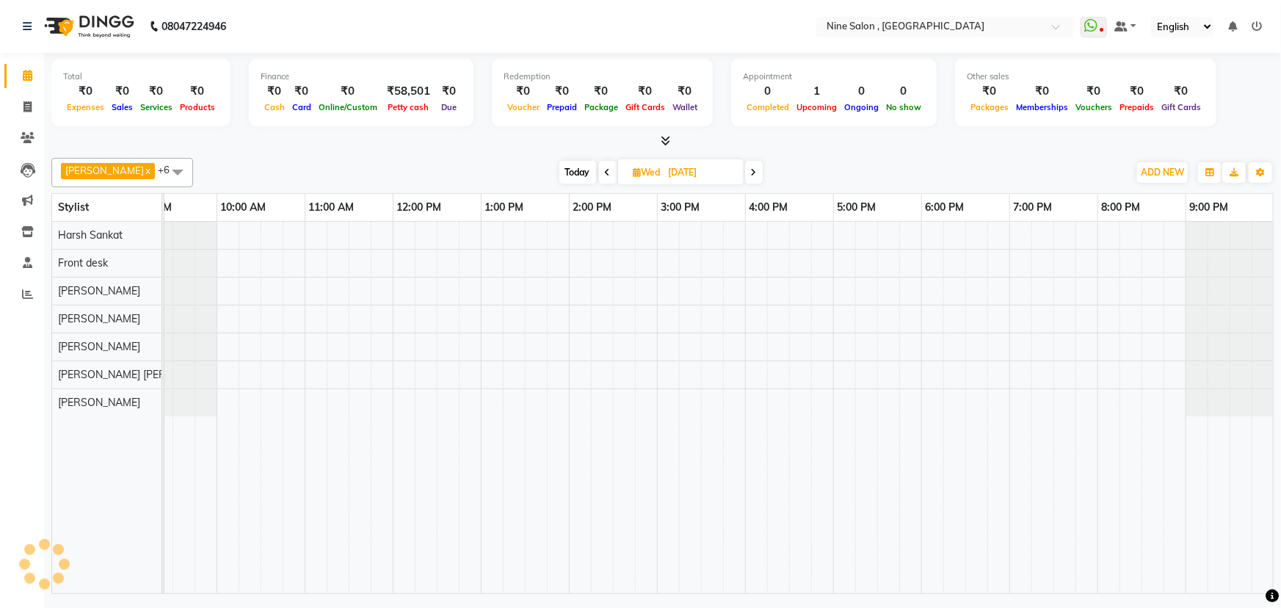
click at [751, 174] on icon at bounding box center [754, 172] width 6 height 9
click at [59, 23] on img at bounding box center [87, 26] width 101 height 41
click at [561, 171] on span "Today" at bounding box center [579, 172] width 37 height 23
type input "[DATE]"
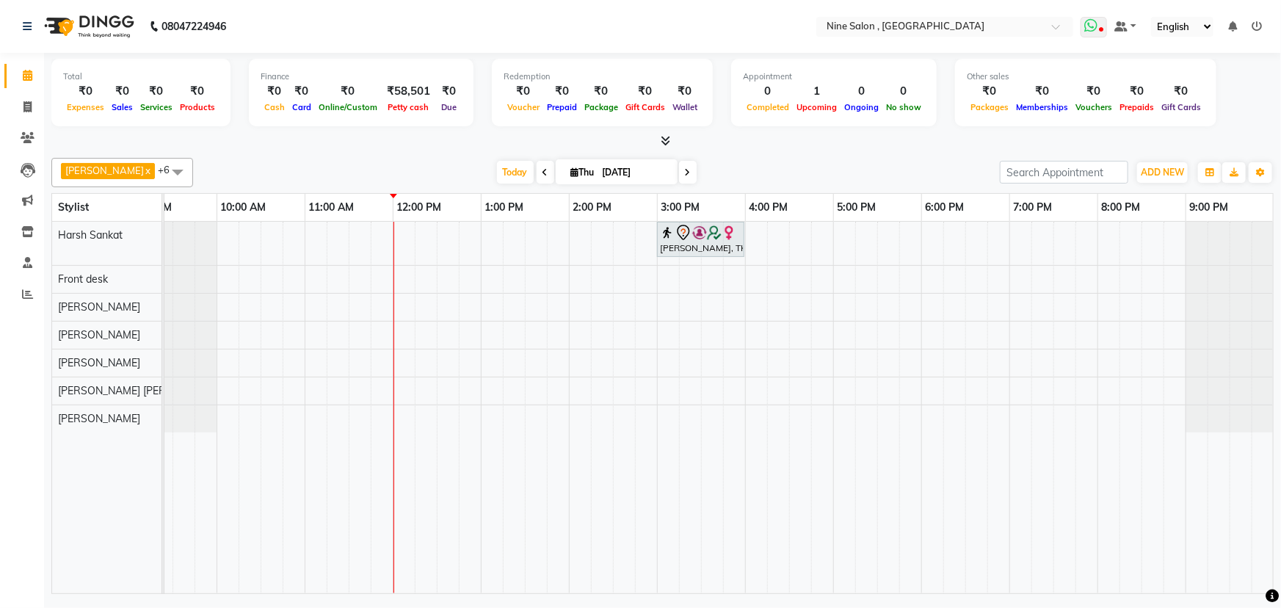
click at [1096, 25] on icon at bounding box center [1090, 25] width 13 height 15
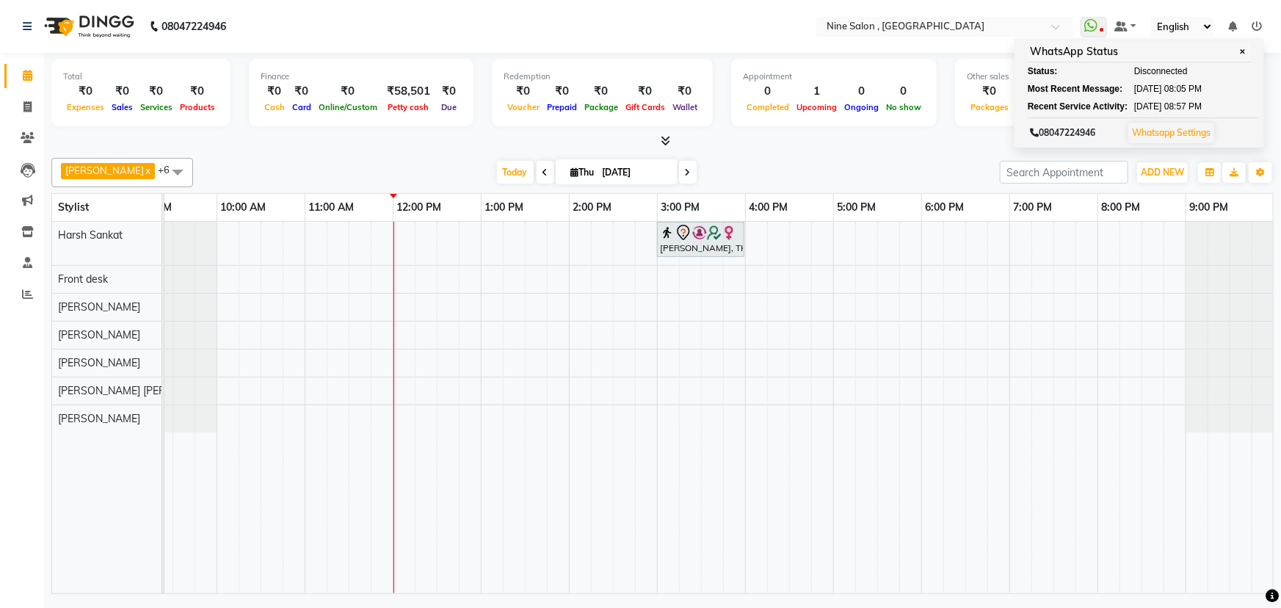
click at [1257, 322] on div at bounding box center [1229, 335] width 88 height 27
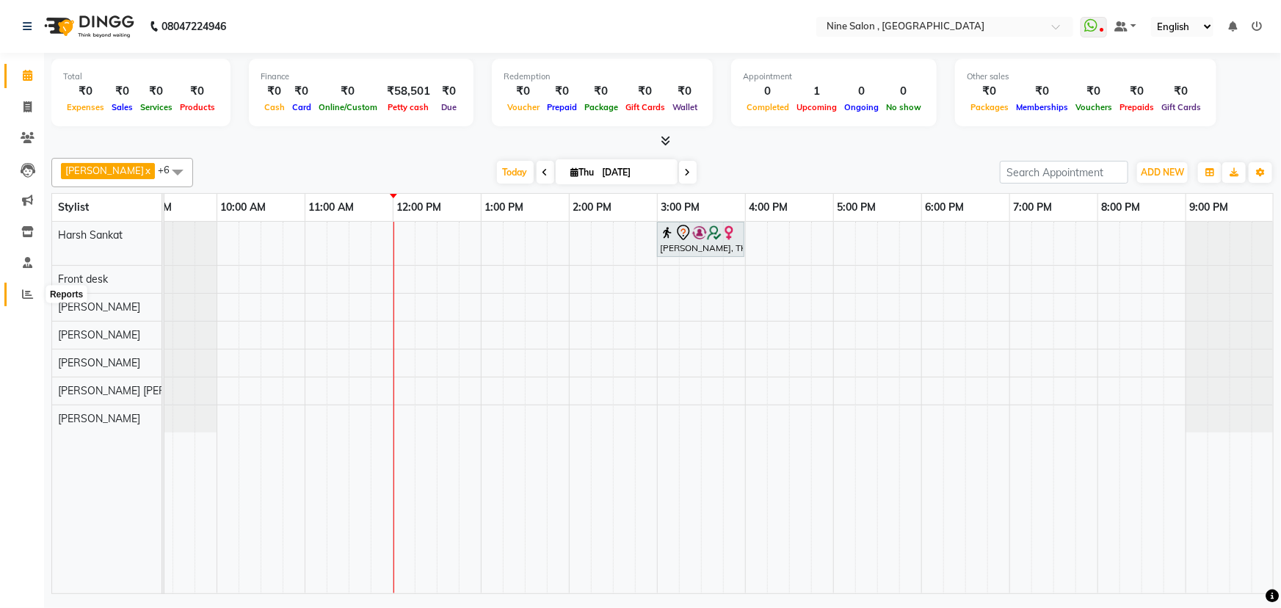
click at [29, 294] on icon at bounding box center [27, 293] width 11 height 11
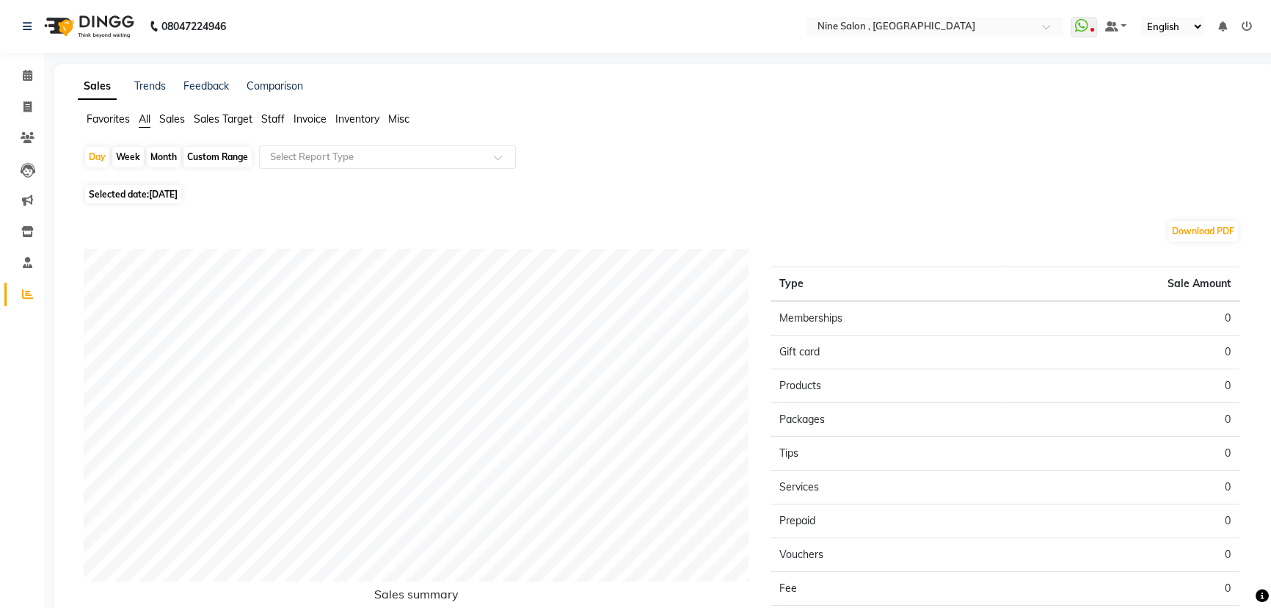
click at [234, 155] on div "Custom Range" at bounding box center [218, 157] width 68 height 21
select select "9"
select select "2025"
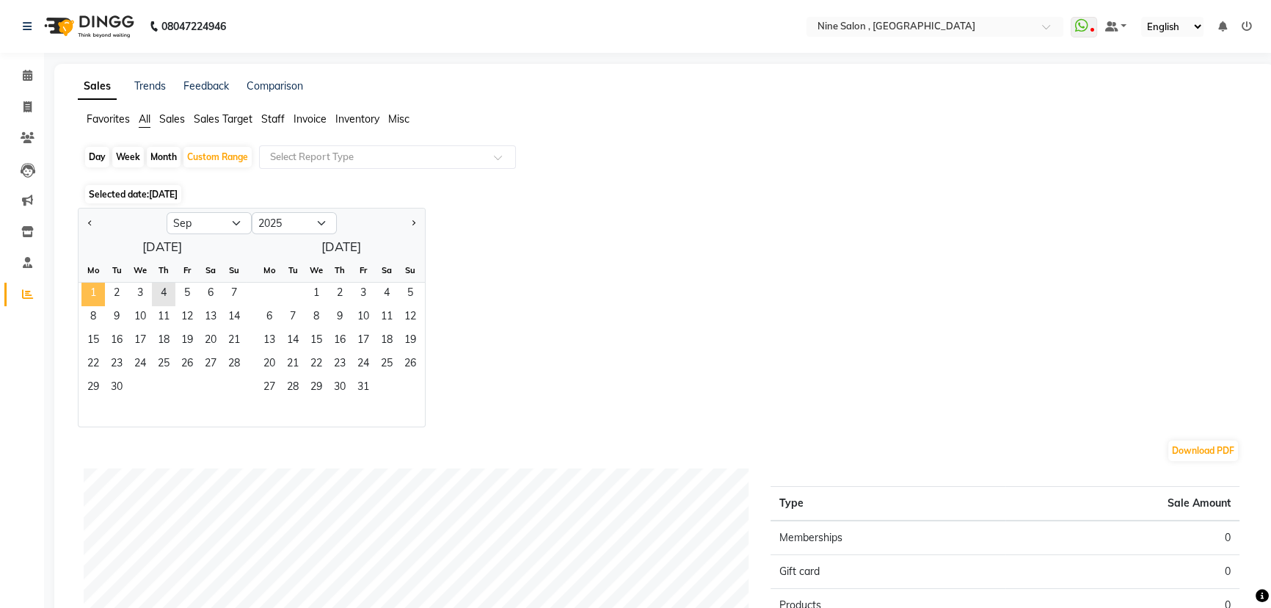
click at [91, 294] on span "1" at bounding box center [92, 294] width 23 height 23
click at [159, 294] on span "4" at bounding box center [163, 294] width 23 height 23
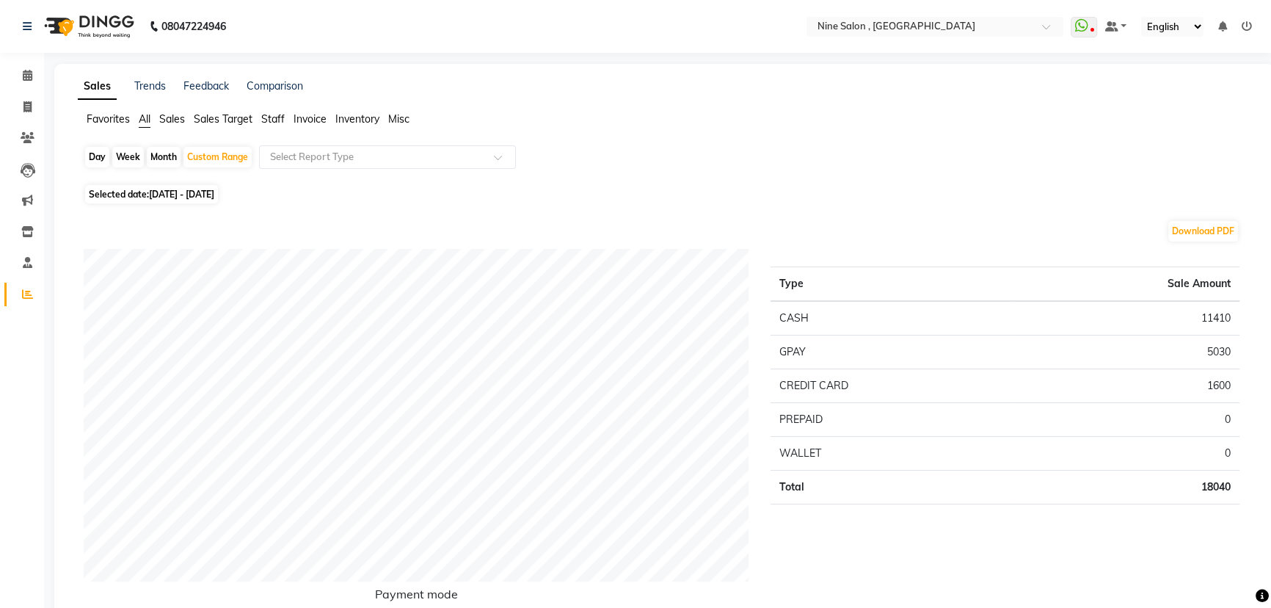
click at [88, 26] on img at bounding box center [87, 26] width 101 height 41
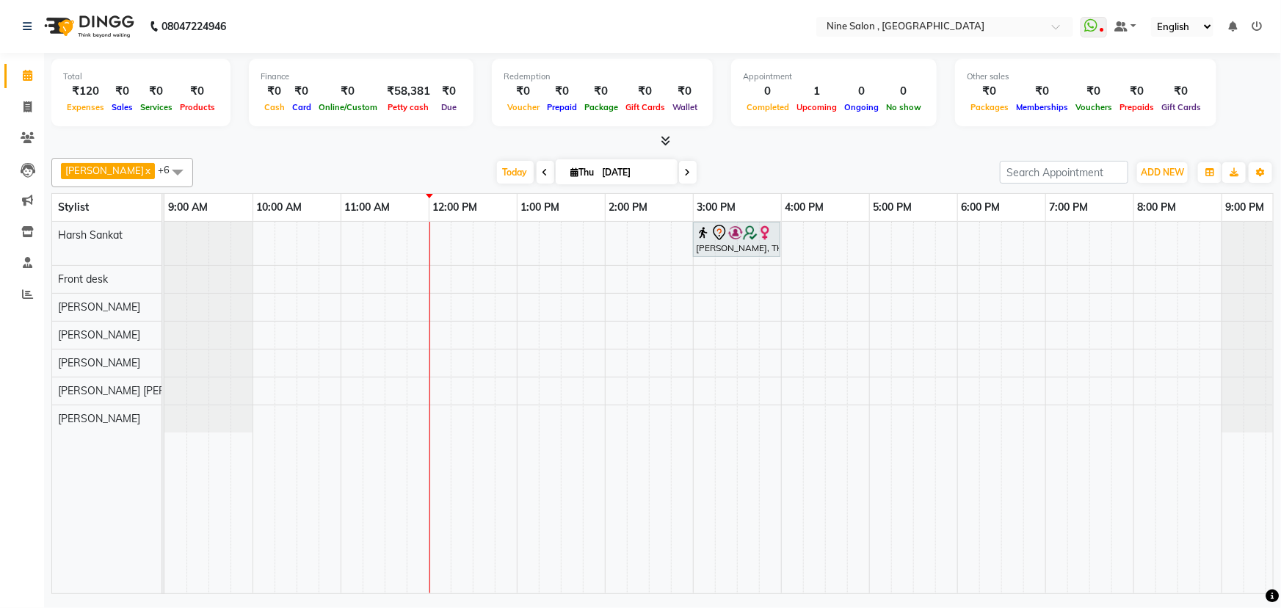
click at [682, 175] on span at bounding box center [688, 172] width 18 height 23
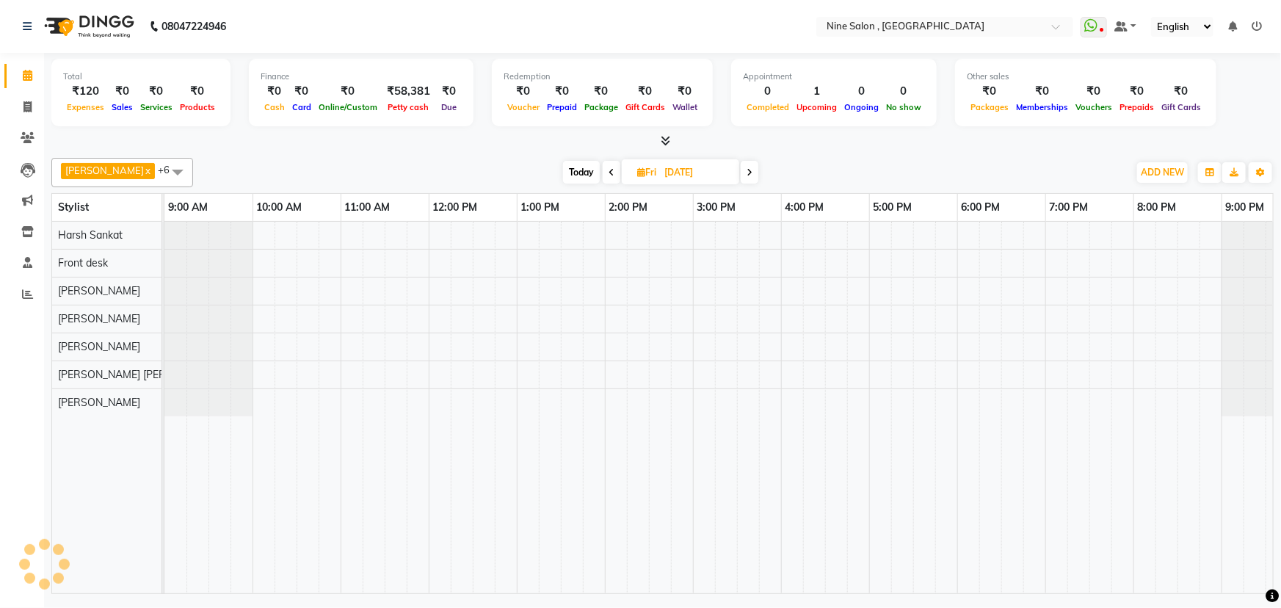
scroll to position [0, 36]
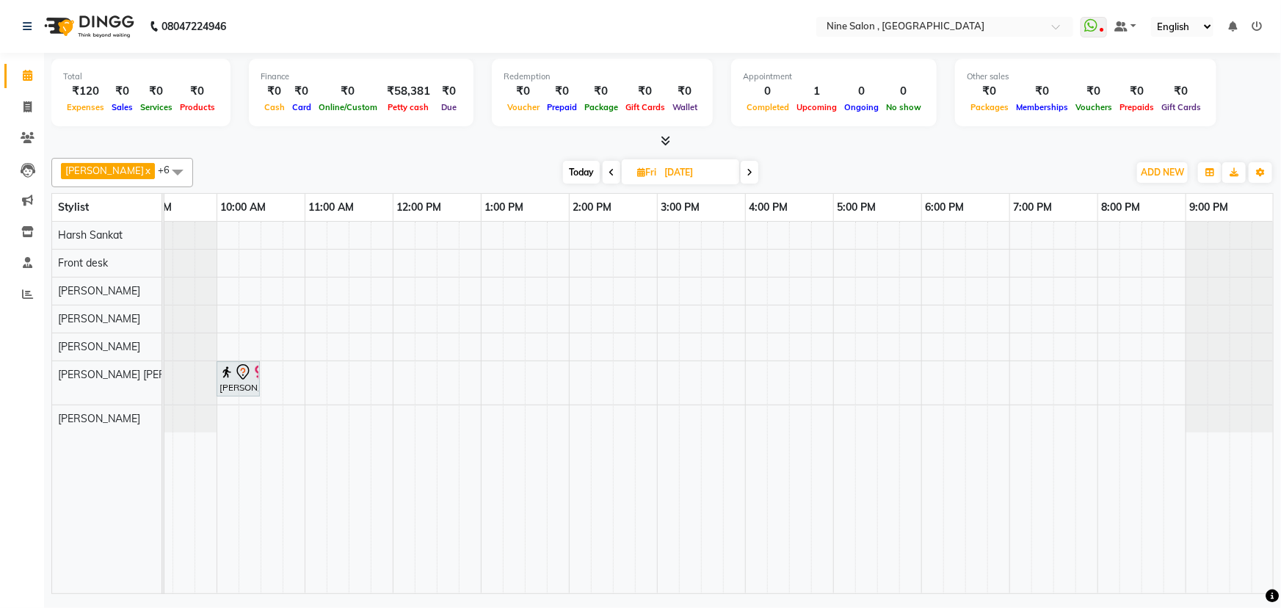
click at [747, 175] on span at bounding box center [750, 172] width 18 height 23
click at [747, 175] on span at bounding box center [752, 172] width 18 height 23
click at [567, 176] on span "Today" at bounding box center [579, 172] width 37 height 23
type input "[DATE]"
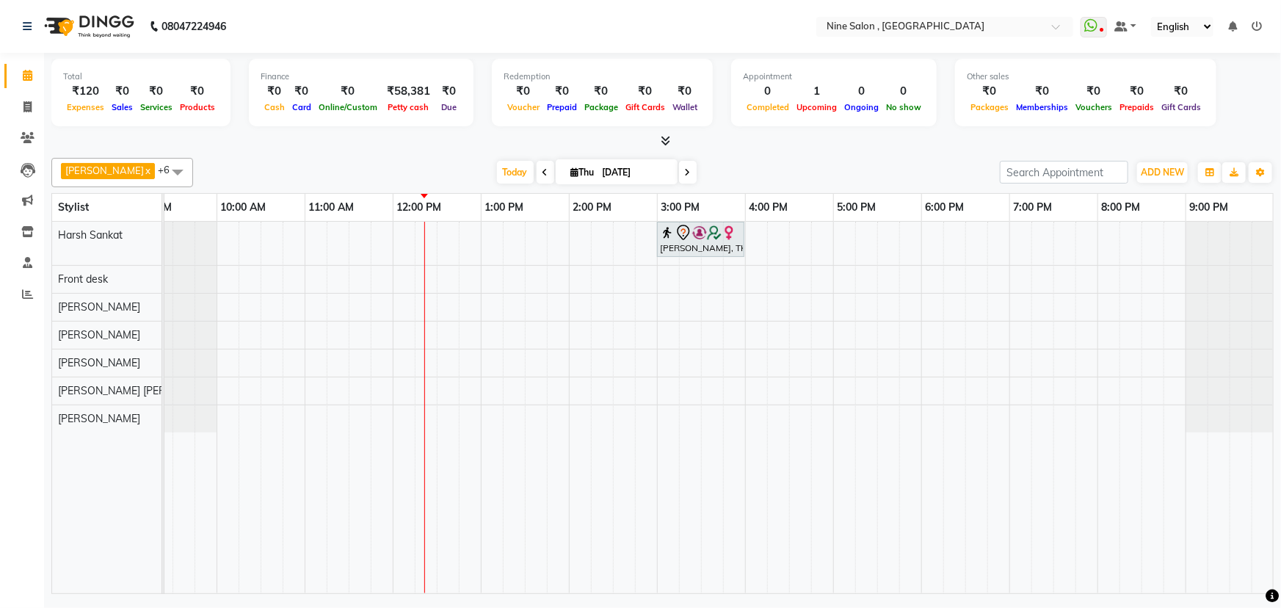
click at [193, 291] on div at bounding box center [172, 279] width 88 height 27
click at [32, 111] on span at bounding box center [28, 107] width 26 height 17
select select "service"
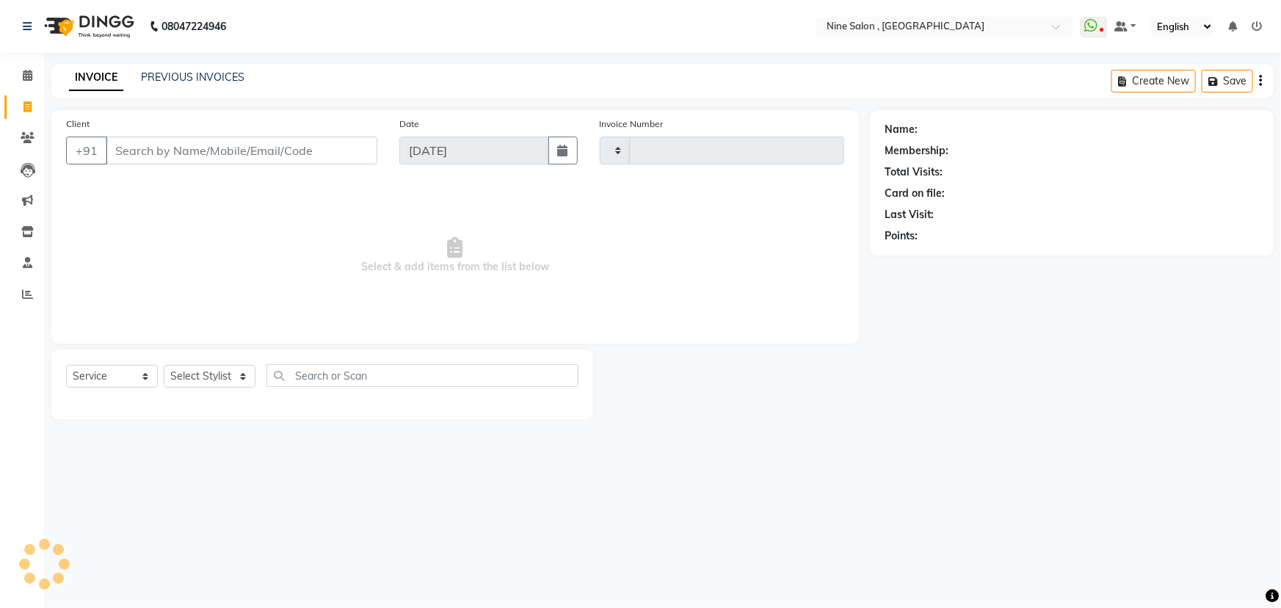
type input "1020"
select select "7341"
click at [250, 388] on div "Select Service Product Membership Package Voucher Prepaid Gift Card Select Styl…" at bounding box center [322, 381] width 512 height 34
click at [250, 367] on select "Select Stylist [PERSON_NAME] Front desk Harsh Sankat [PERSON_NAME] [PERSON_NAME…" at bounding box center [225, 376] width 123 height 23
select select "64997"
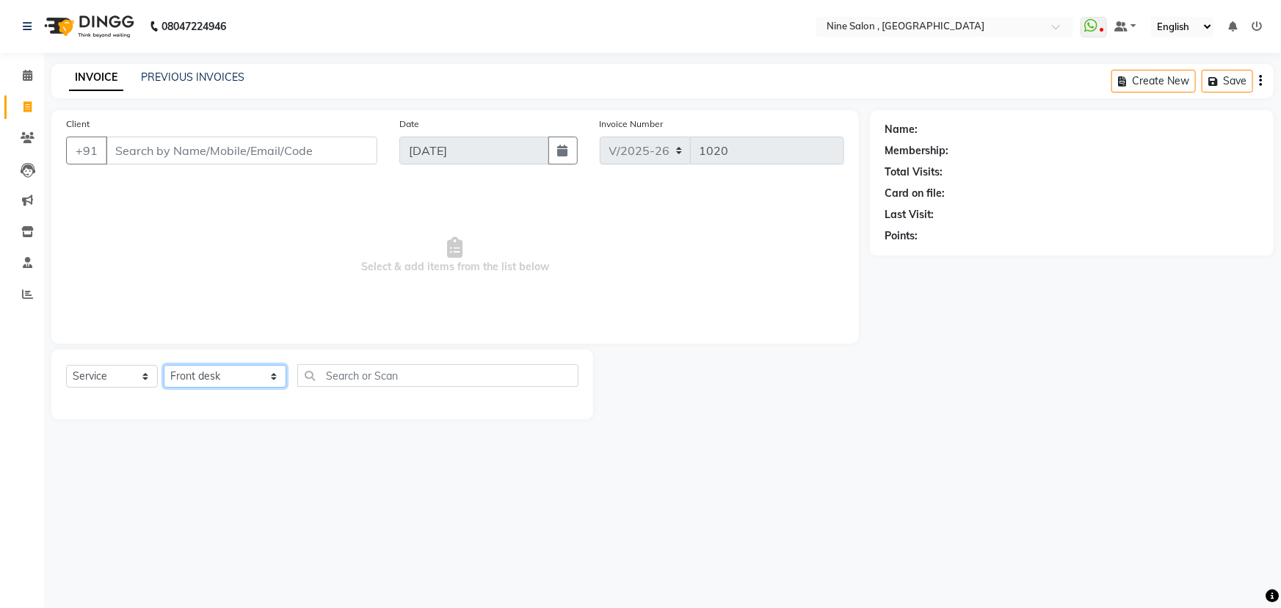
click at [164, 365] on select "Select Stylist [PERSON_NAME] Front desk Harsh Sankat [PERSON_NAME] [PERSON_NAME…" at bounding box center [225, 376] width 123 height 23
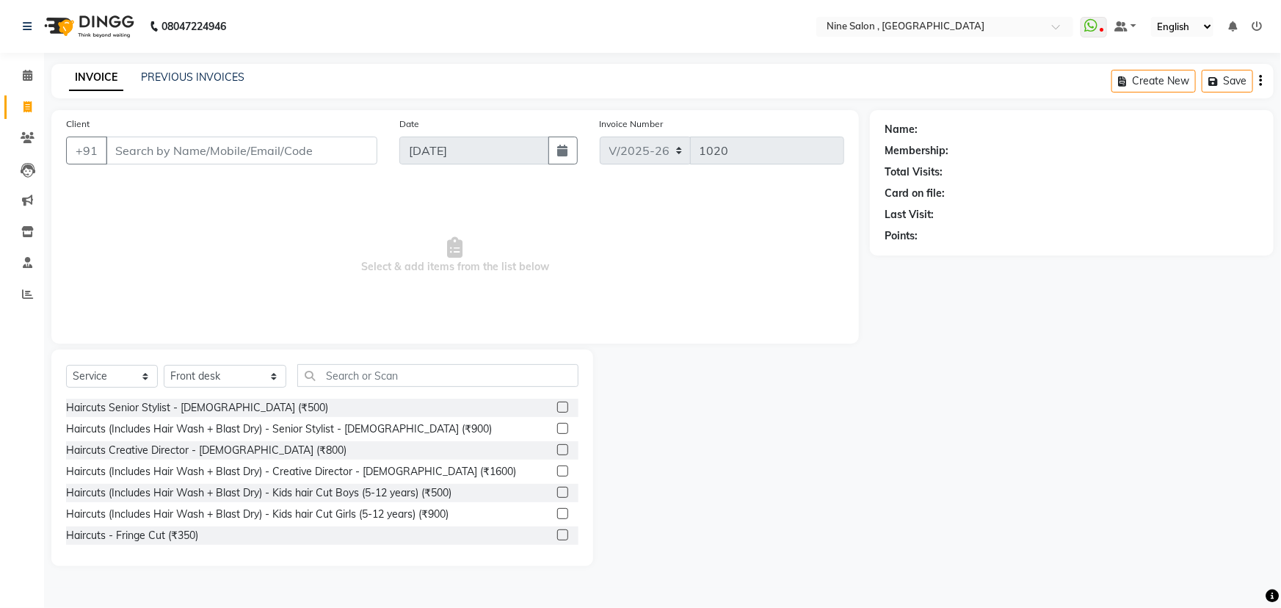
click at [379, 361] on div "Select Service Product Membership Package Voucher Prepaid Gift Card Select Styl…" at bounding box center [322, 457] width 542 height 217
click at [379, 363] on div "Select Service Product Membership Package Voucher Prepaid Gift Card Select Styl…" at bounding box center [322, 457] width 542 height 217
click at [379, 367] on input "text" at bounding box center [437, 375] width 281 height 23
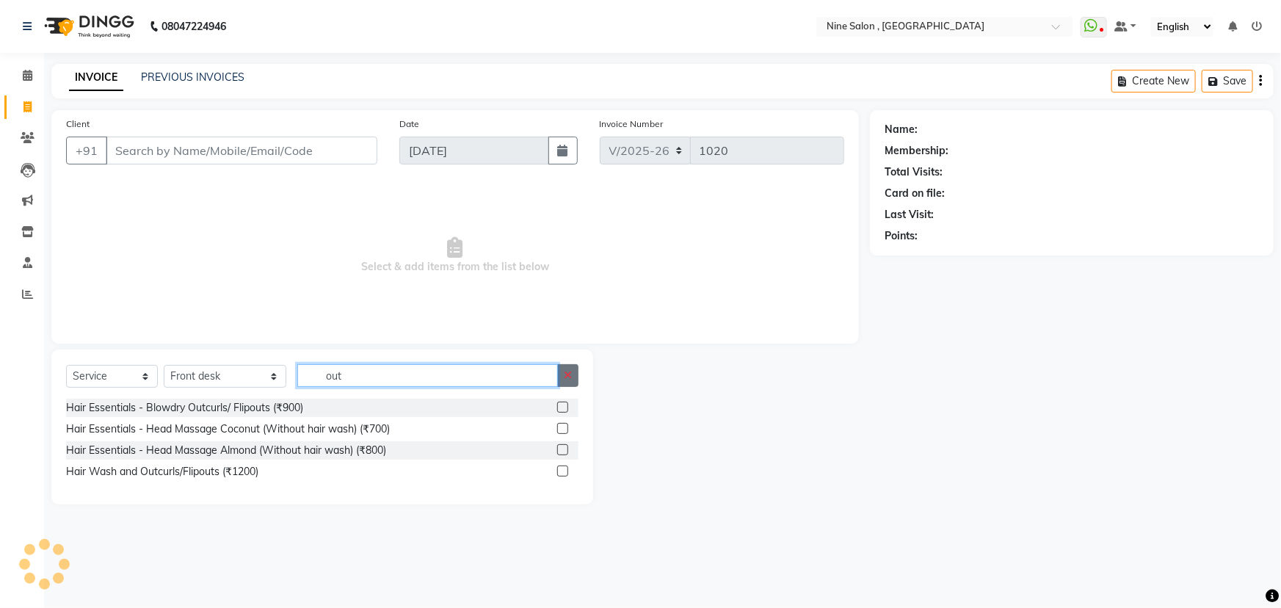
type input "out"
click at [572, 377] on icon "button" at bounding box center [568, 375] width 8 height 10
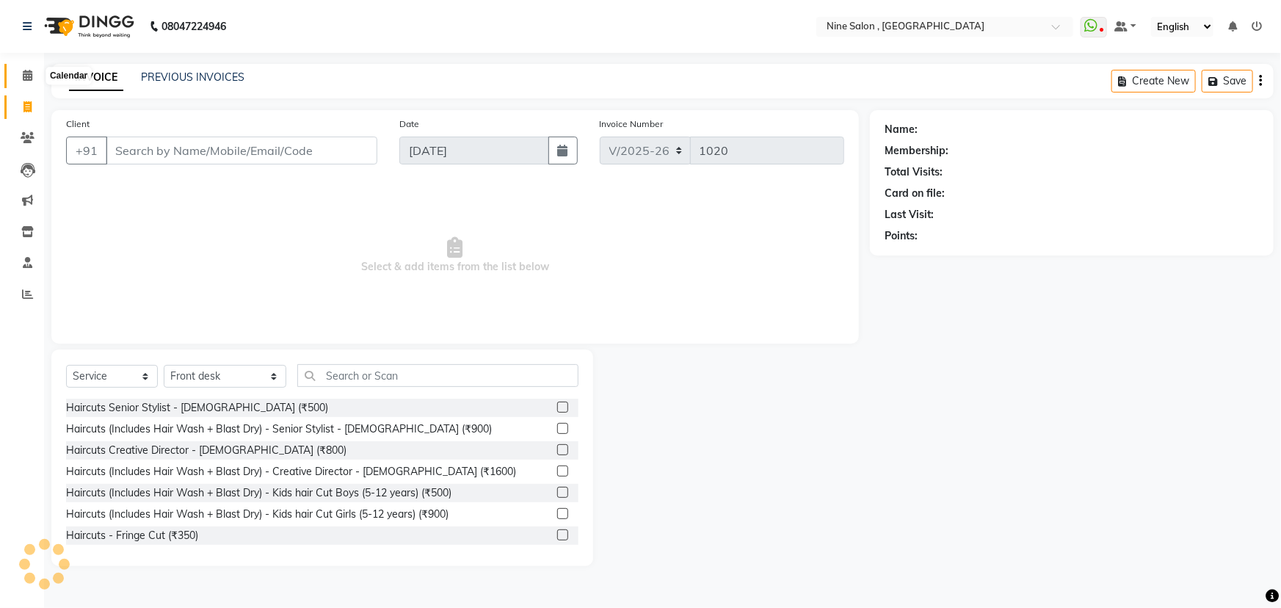
click at [21, 74] on span at bounding box center [28, 76] width 26 height 17
